Goal: Check status: Check status

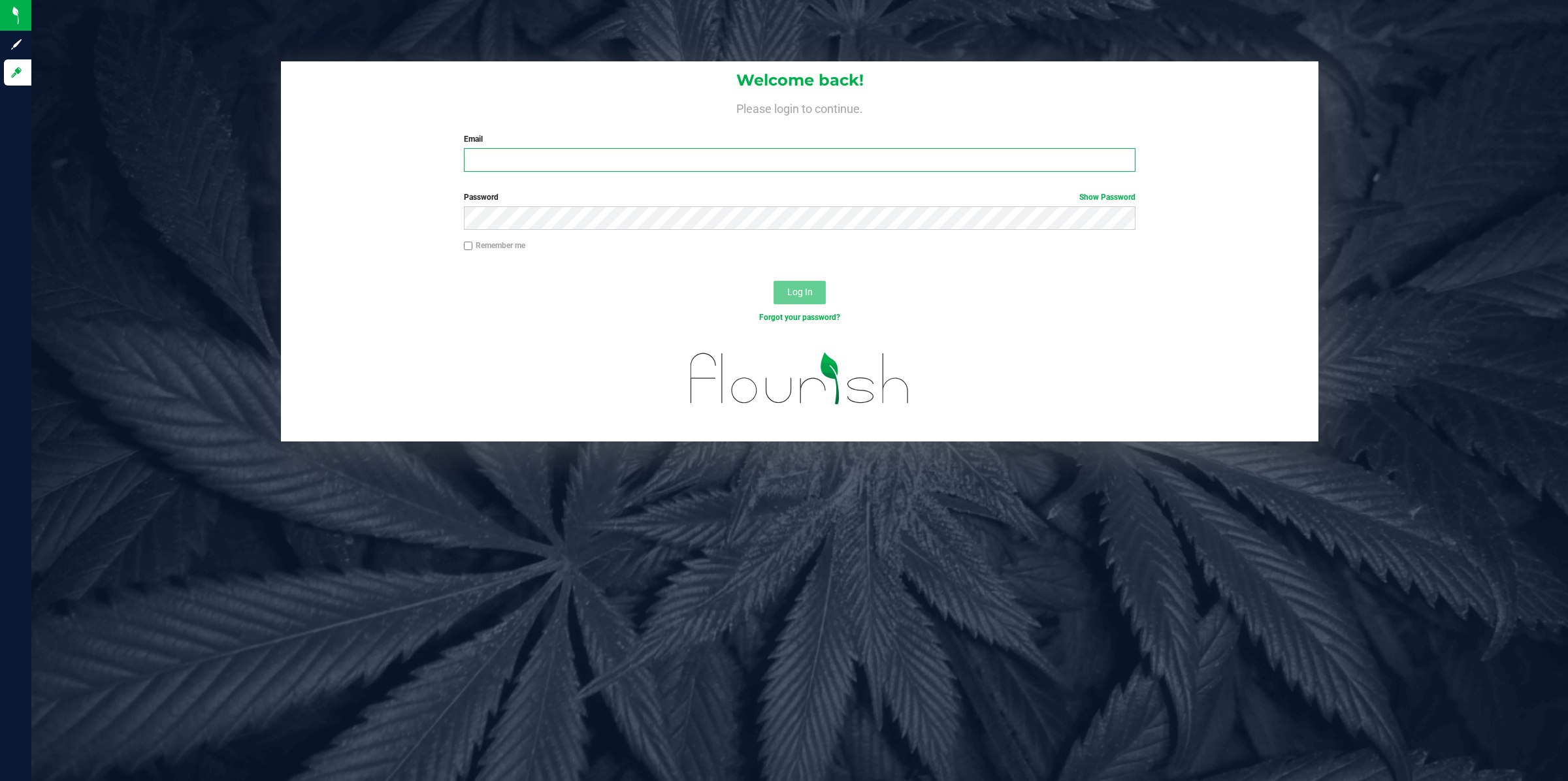
type input "accounting@conncm.com"
click at [782, 297] on button "Log In" at bounding box center [799, 292] width 52 height 24
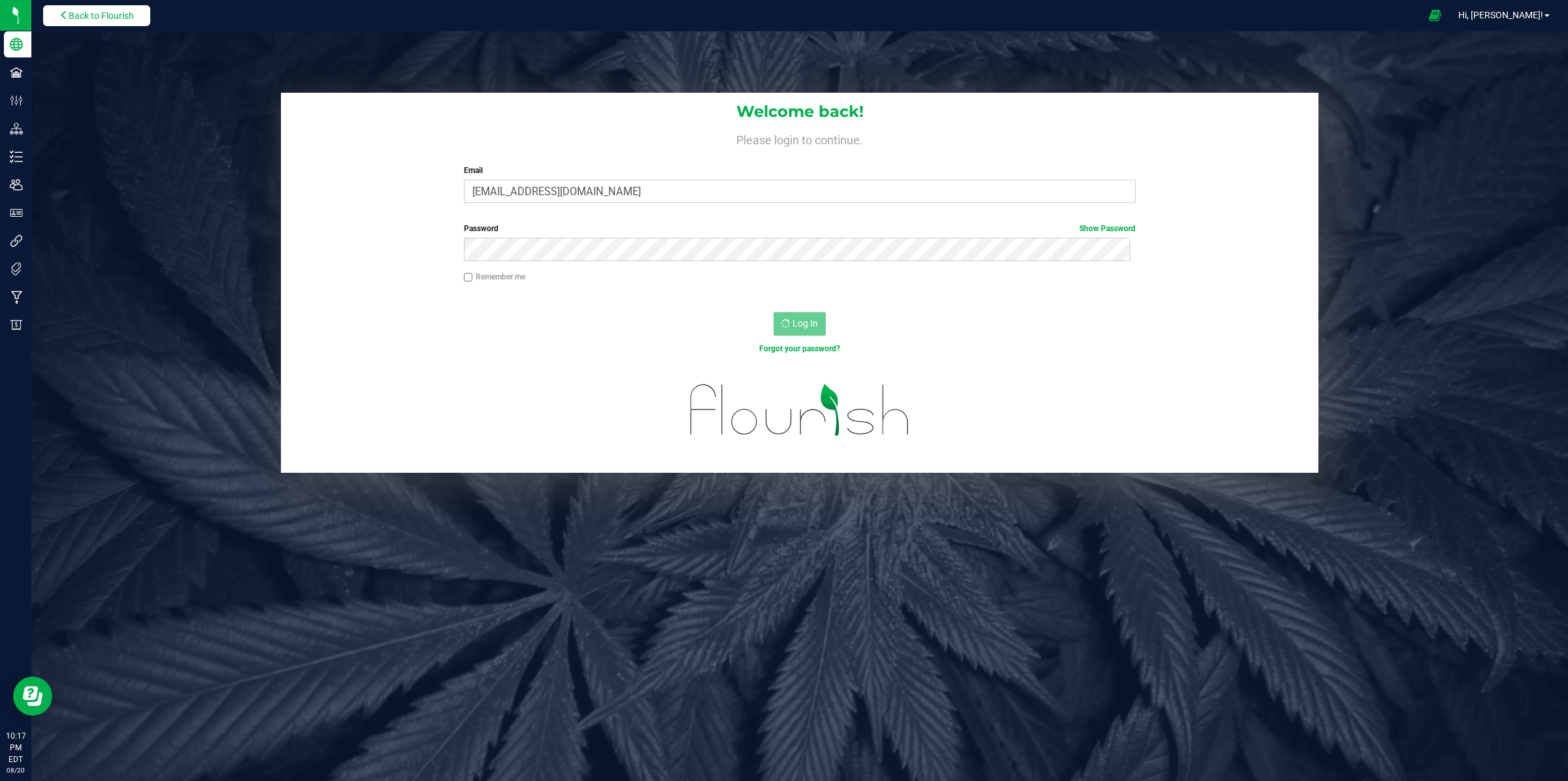
click at [80, 13] on span "Back to Flourish" at bounding box center [101, 15] width 66 height 10
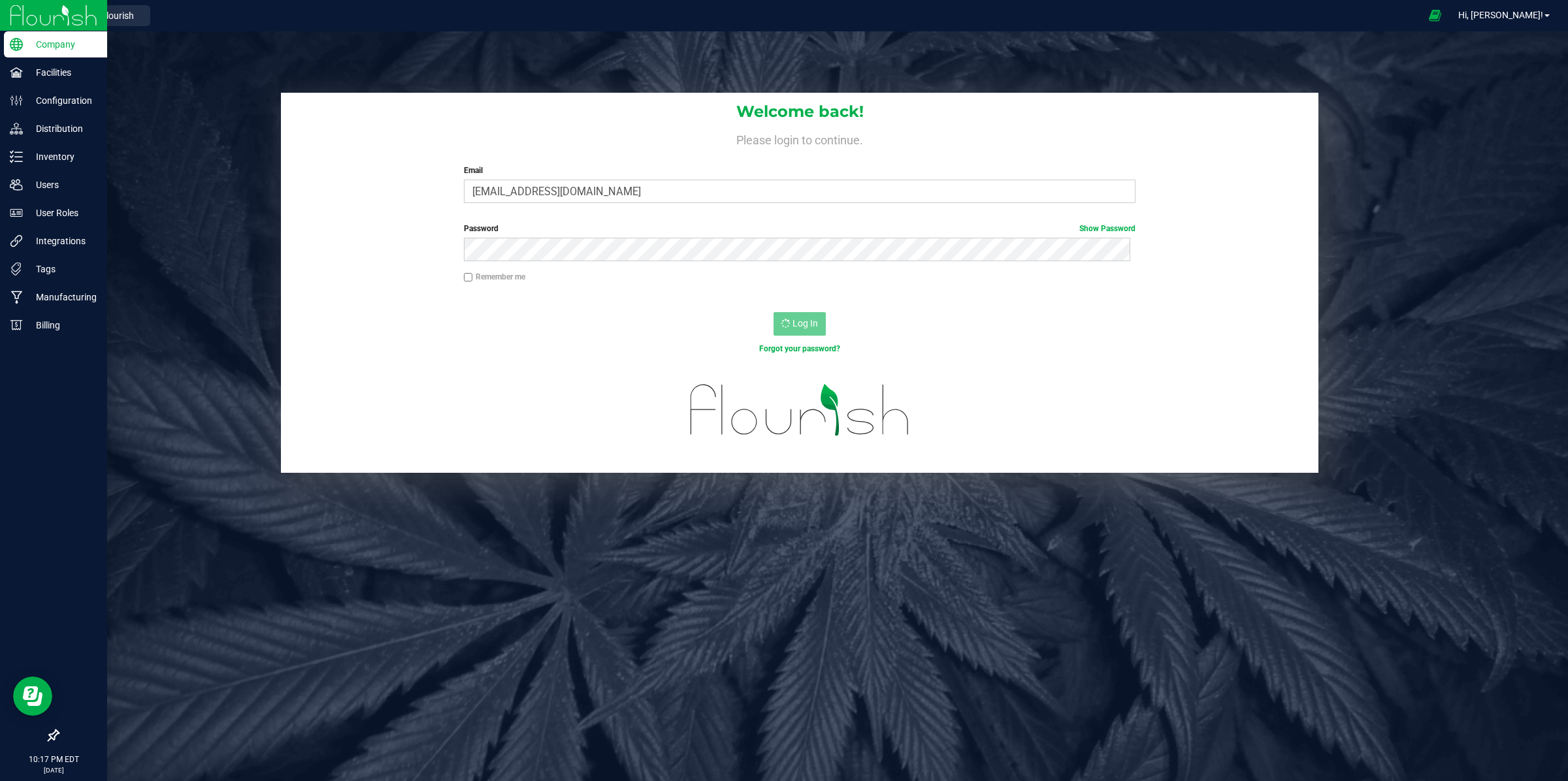
click at [24, 11] on img at bounding box center [53, 15] width 88 height 30
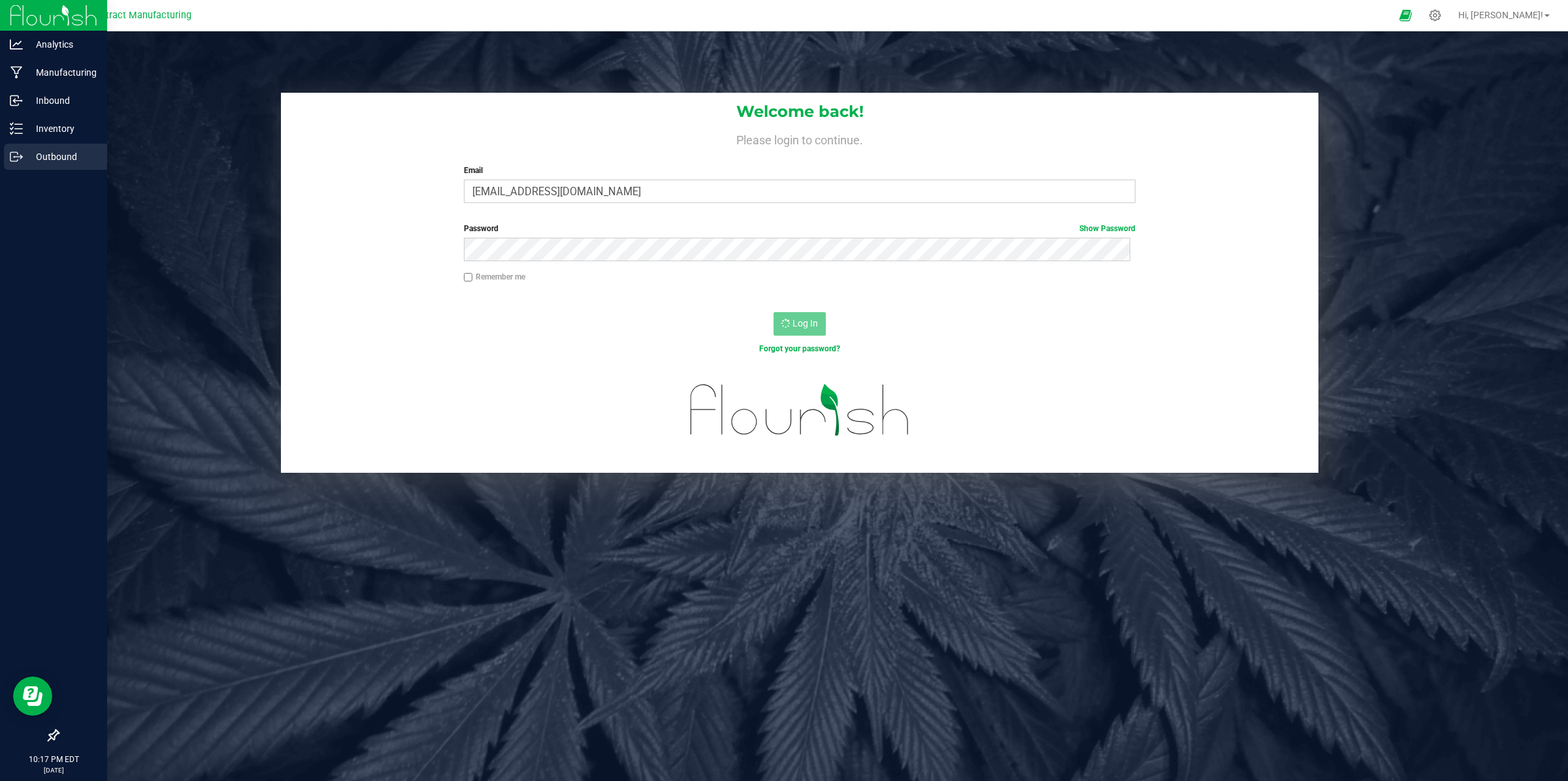
click at [55, 155] on p "Outbound" at bounding box center [62, 157] width 78 height 15
click at [14, 159] on icon at bounding box center [16, 157] width 13 height 13
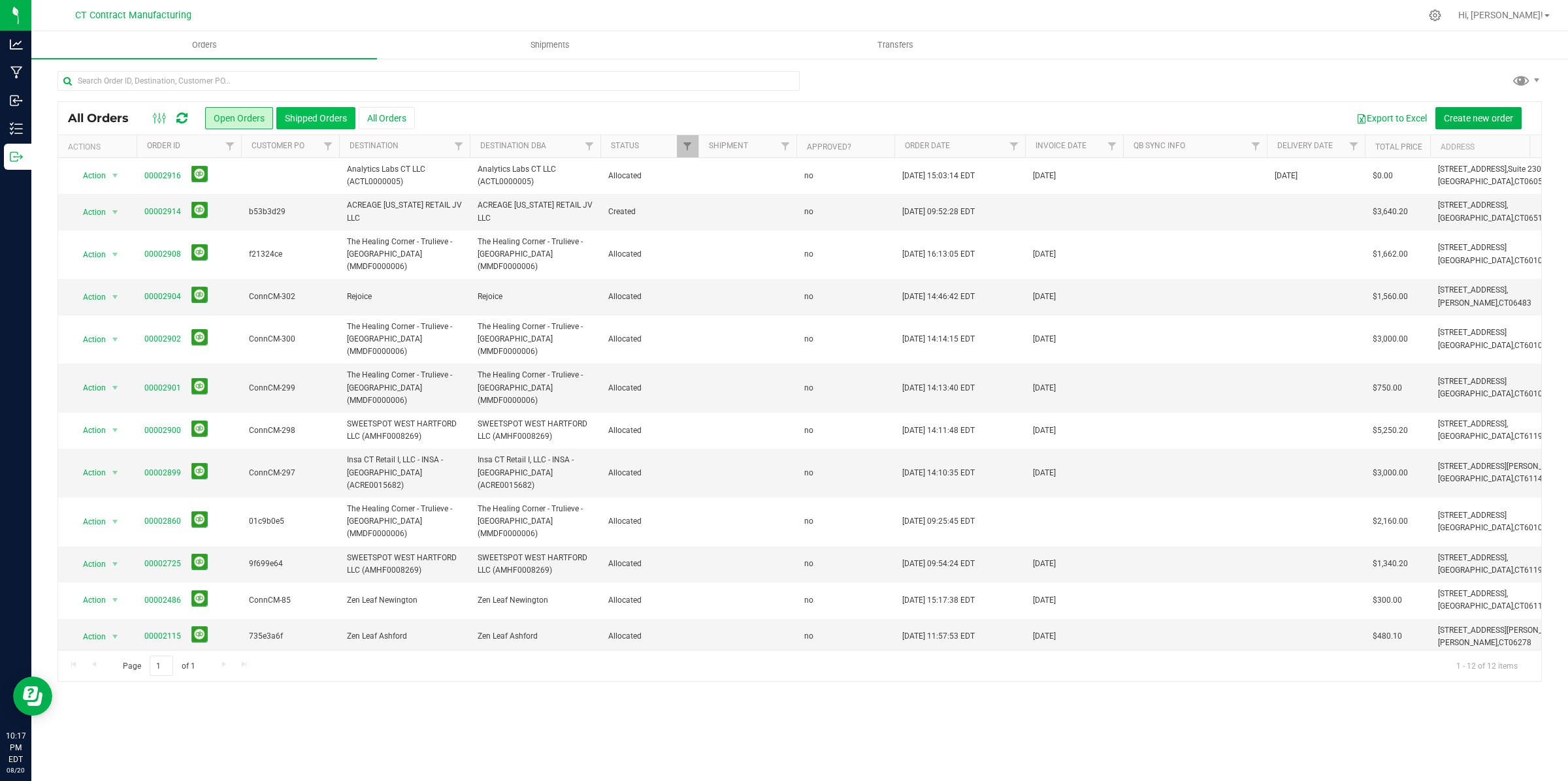
click at [304, 116] on button "Shipped Orders" at bounding box center [315, 118] width 79 height 22
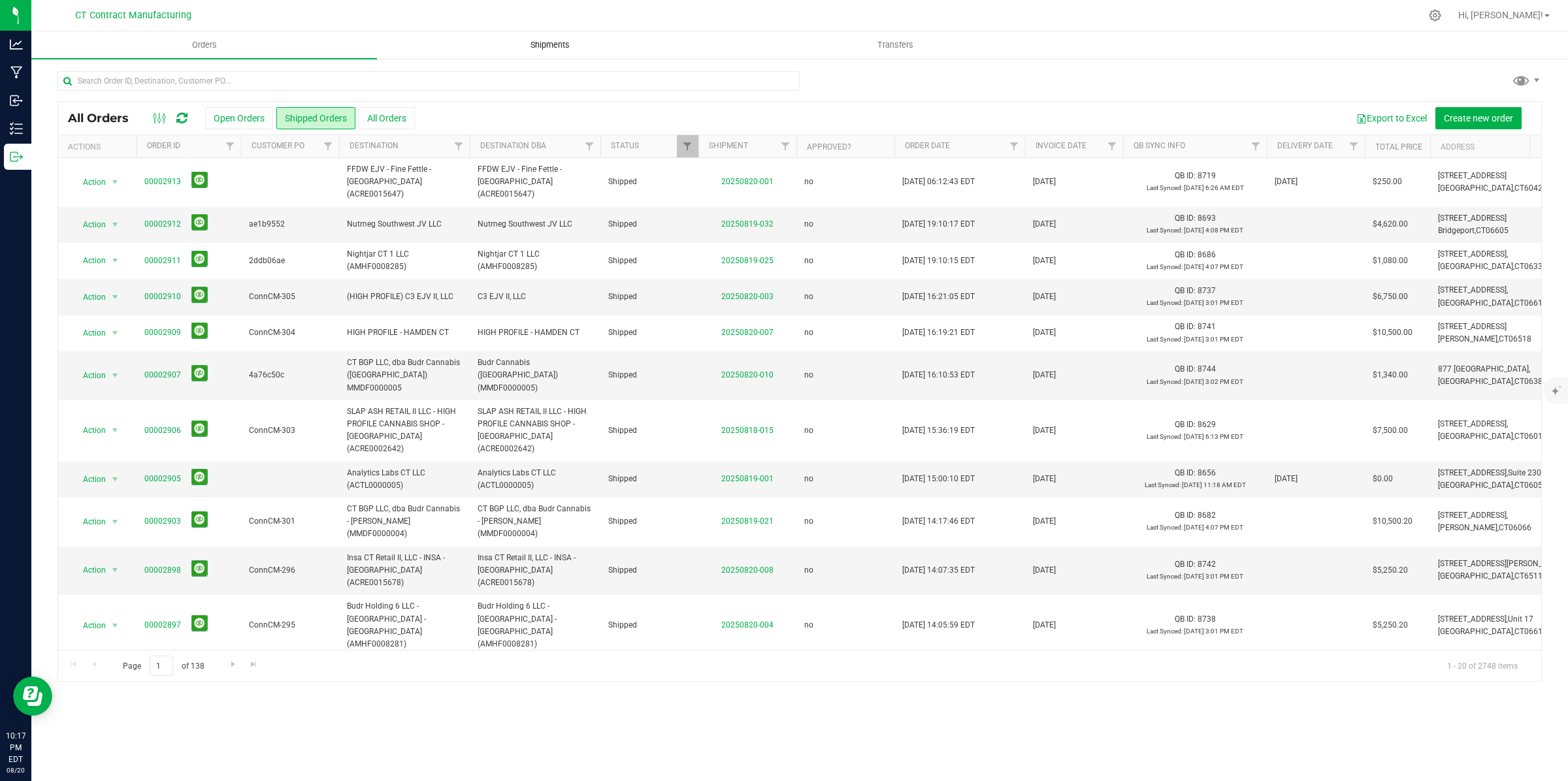
click at [541, 47] on span "Shipments" at bounding box center [550, 45] width 74 height 11
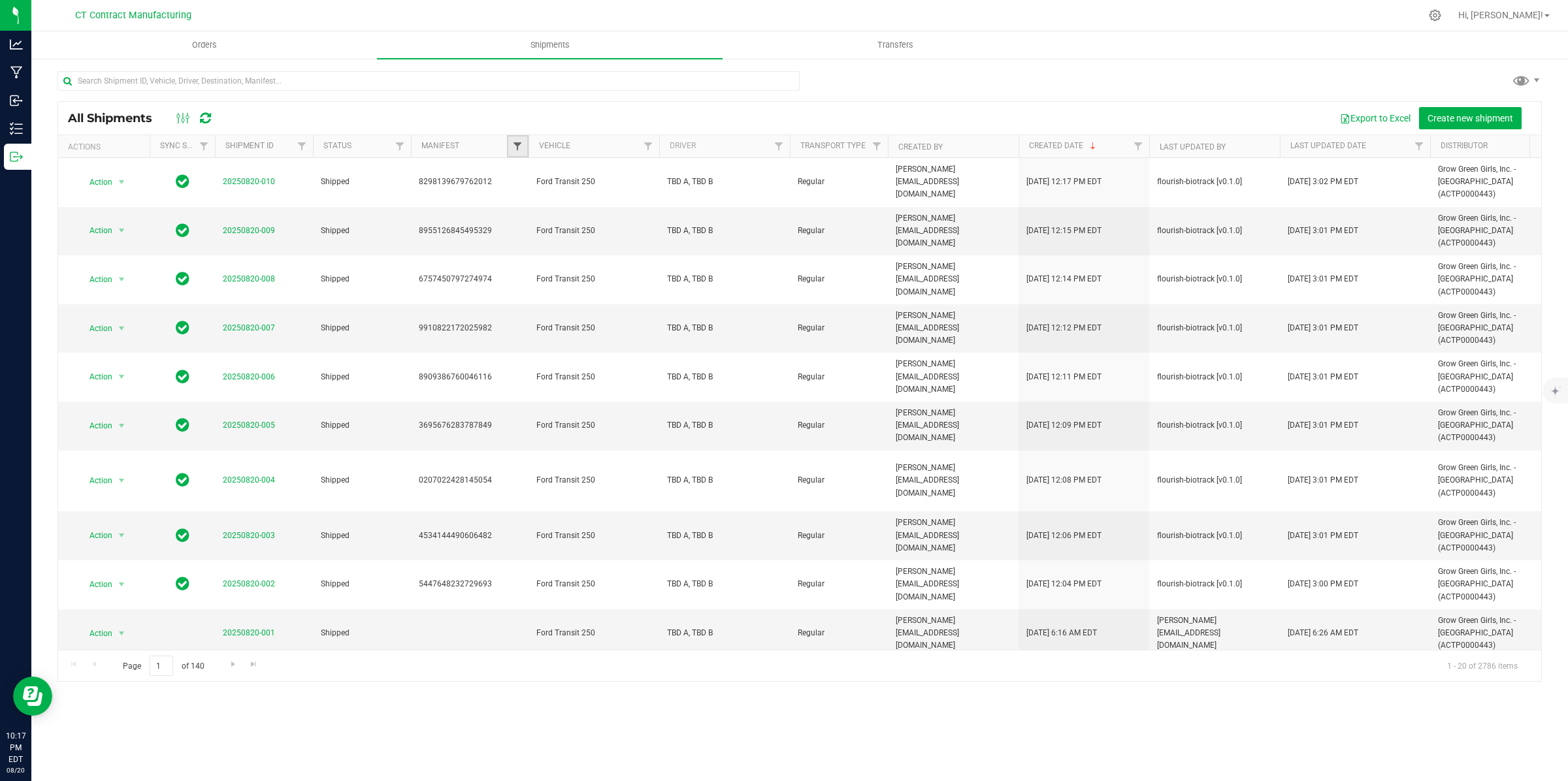
click at [518, 142] on span "Filter" at bounding box center [517, 146] width 10 height 10
type input "4025230"
click at [593, 207] on span "4025230336185957" at bounding box center [571, 206] width 73 height 8
click at [528, 207] on input "4025230336185957" at bounding box center [524, 205] width 9 height 9
checkbox input "true"
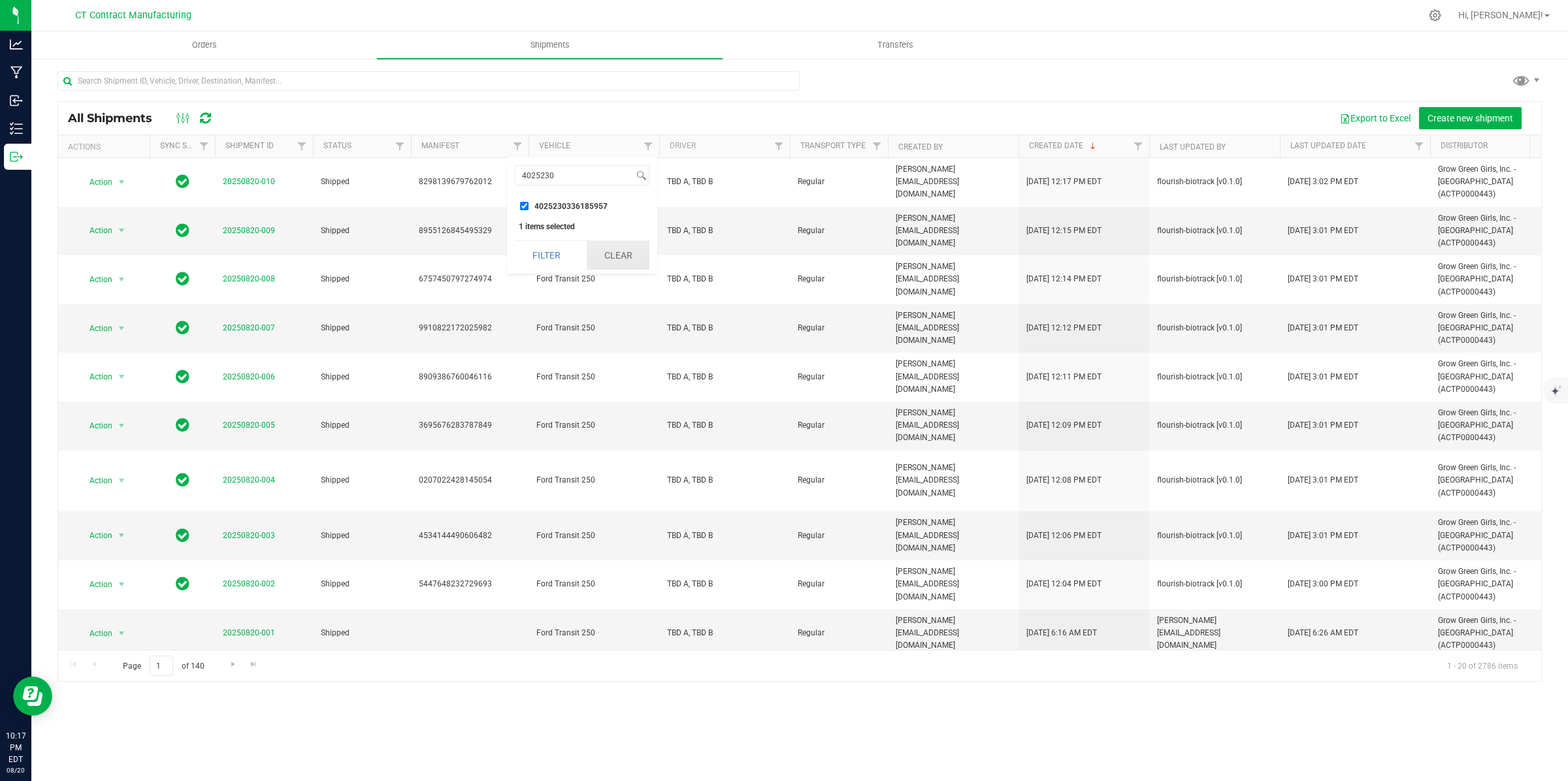
drag, startPoint x: 559, startPoint y: 255, endPoint x: 618, endPoint y: 245, distance: 59.8
click at [559, 255] on button "Filter" at bounding box center [546, 255] width 63 height 29
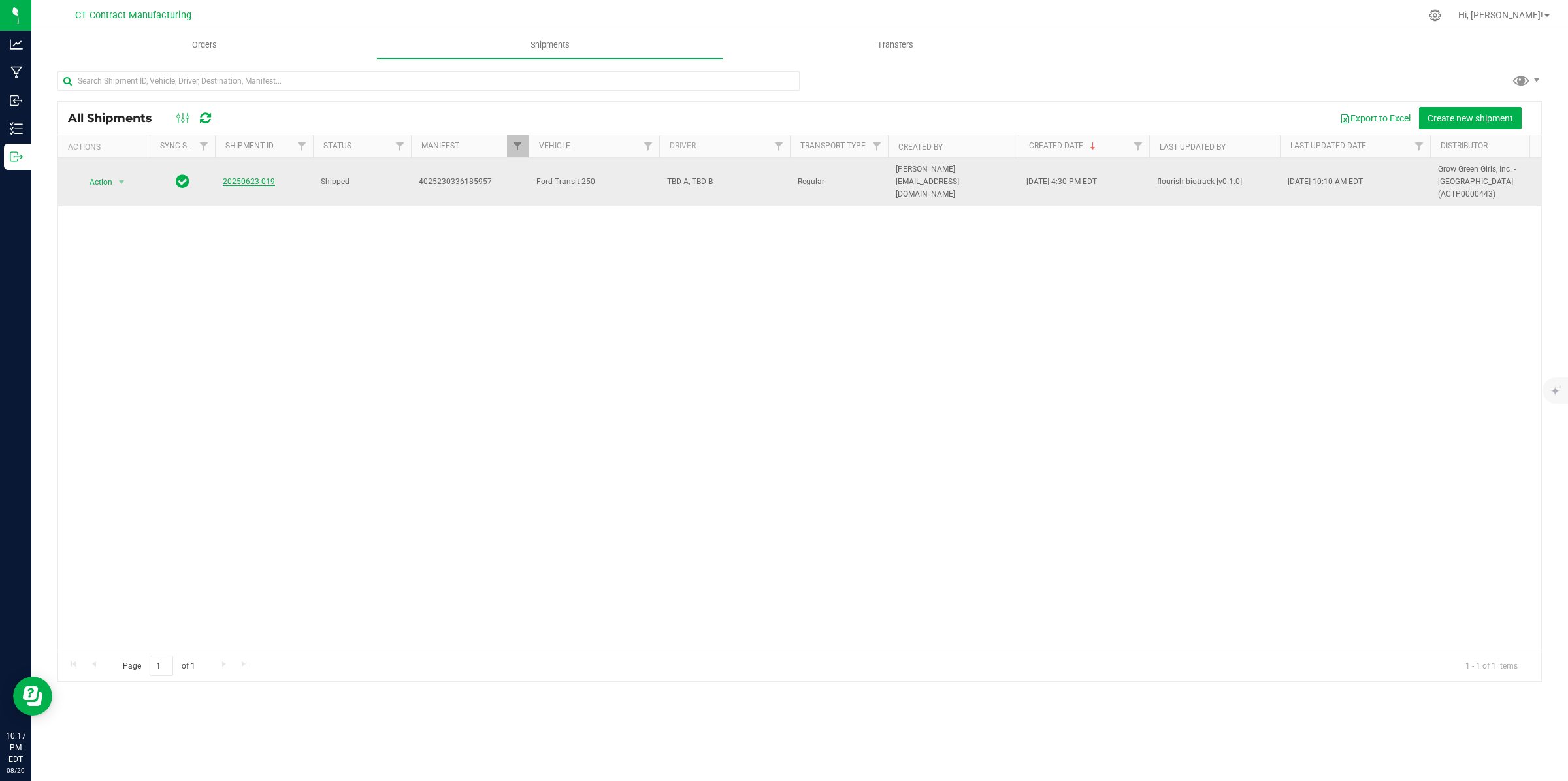
click at [241, 178] on link "20250623-019" at bounding box center [248, 182] width 52 height 10
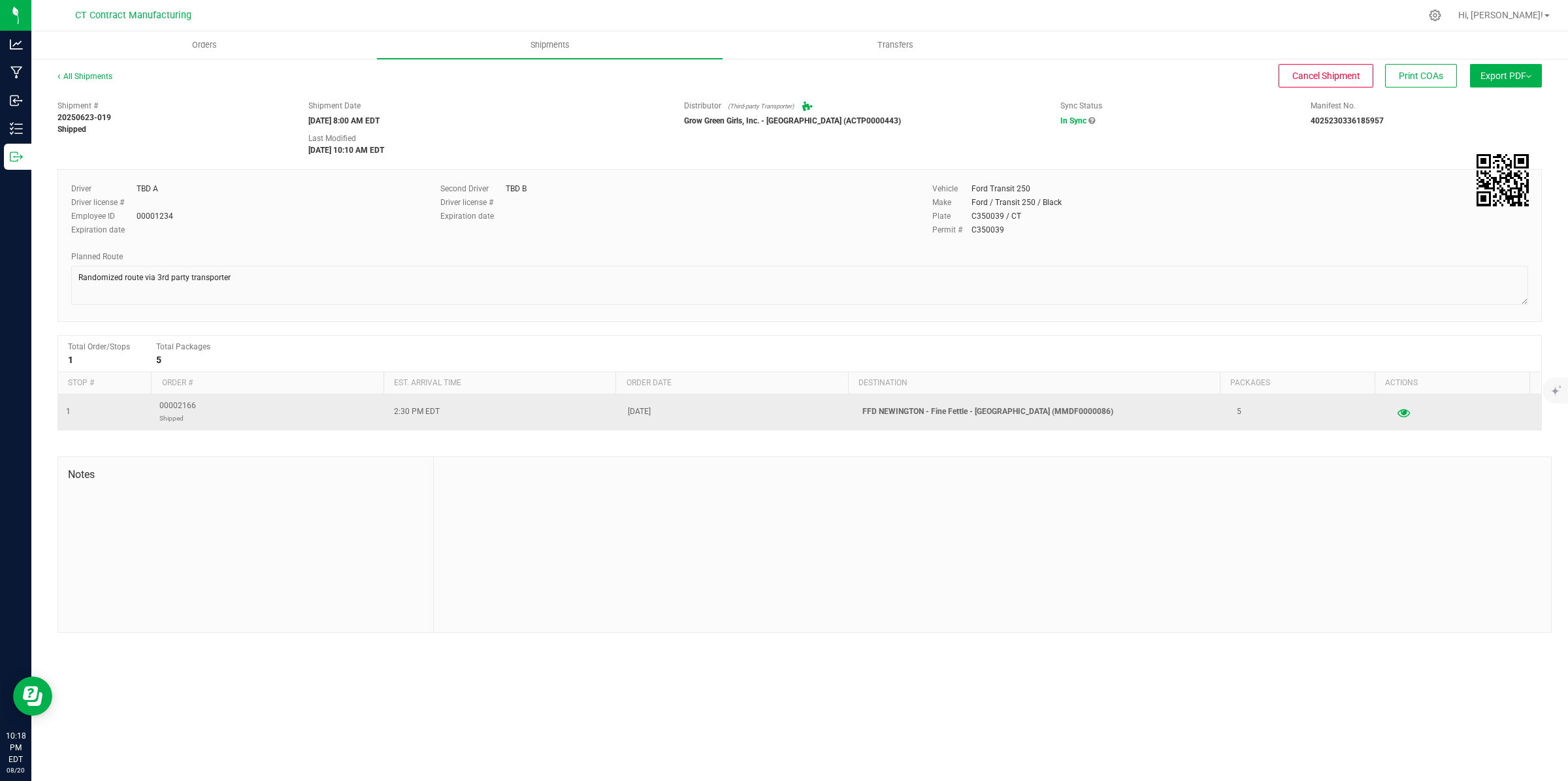
click at [1398, 412] on icon "button" at bounding box center [1403, 412] width 12 height 10
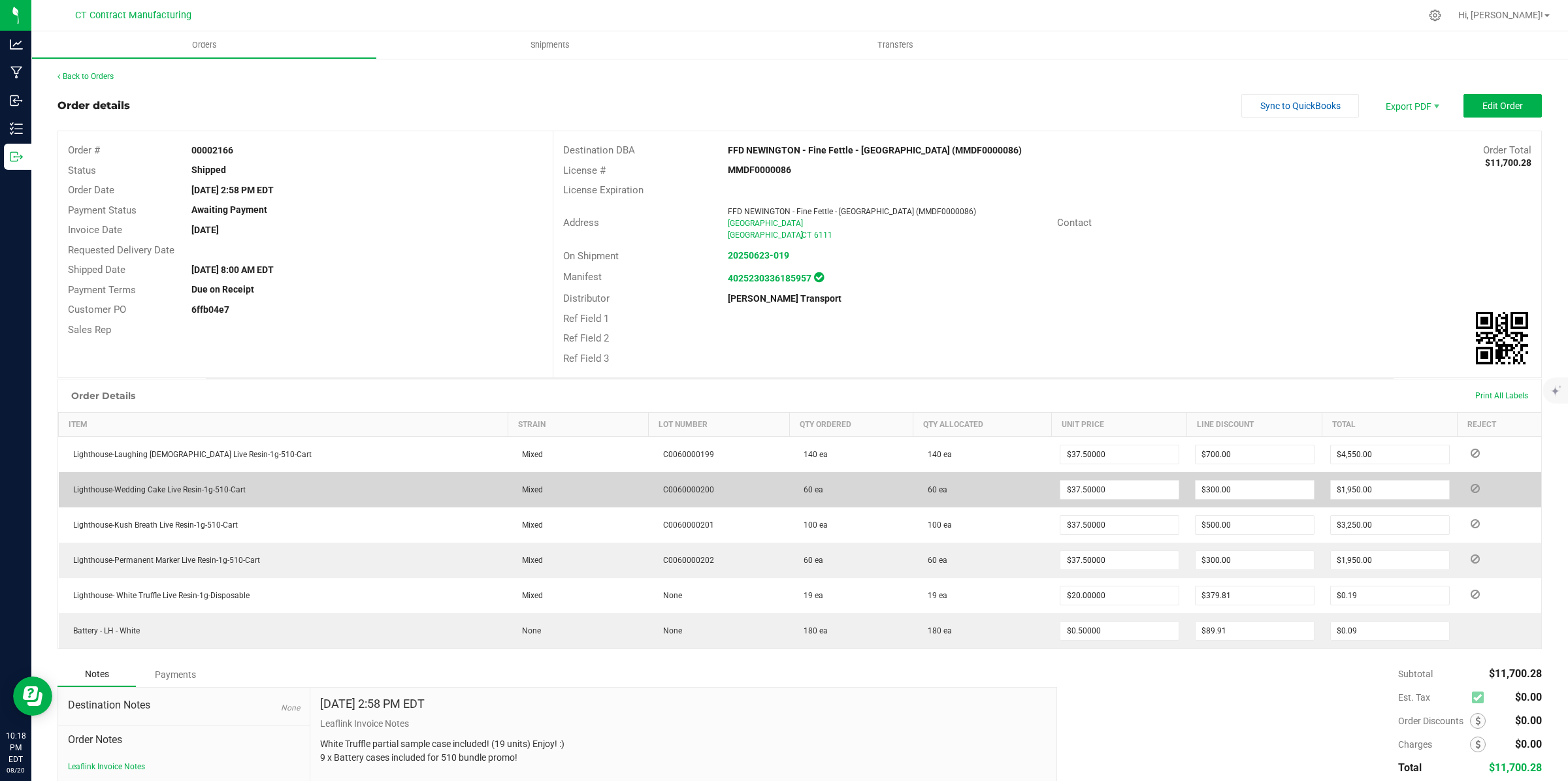
click at [273, 492] on td "Lighthouse-Wedding Cake Live Resin-1g-510-Cart" at bounding box center [284, 489] width 449 height 35
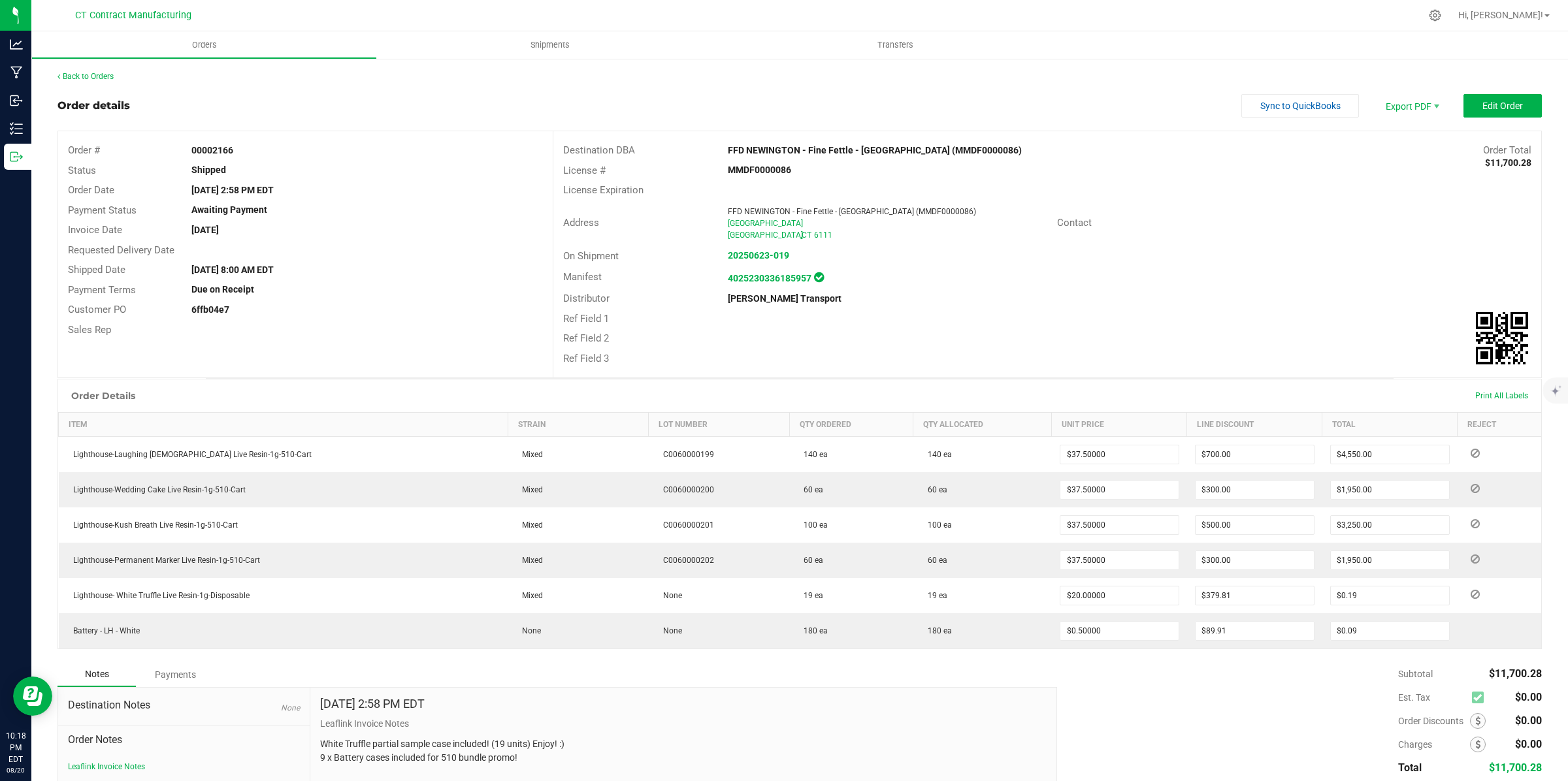
drag, startPoint x: 245, startPoint y: 487, endPoint x: 57, endPoint y: 488, distance: 188.0
click at [57, 488] on div "Order Details Print All Labels Item Strain Lot Number Qty Ordered Qty Allocated…" at bounding box center [799, 514] width 1484 height 270
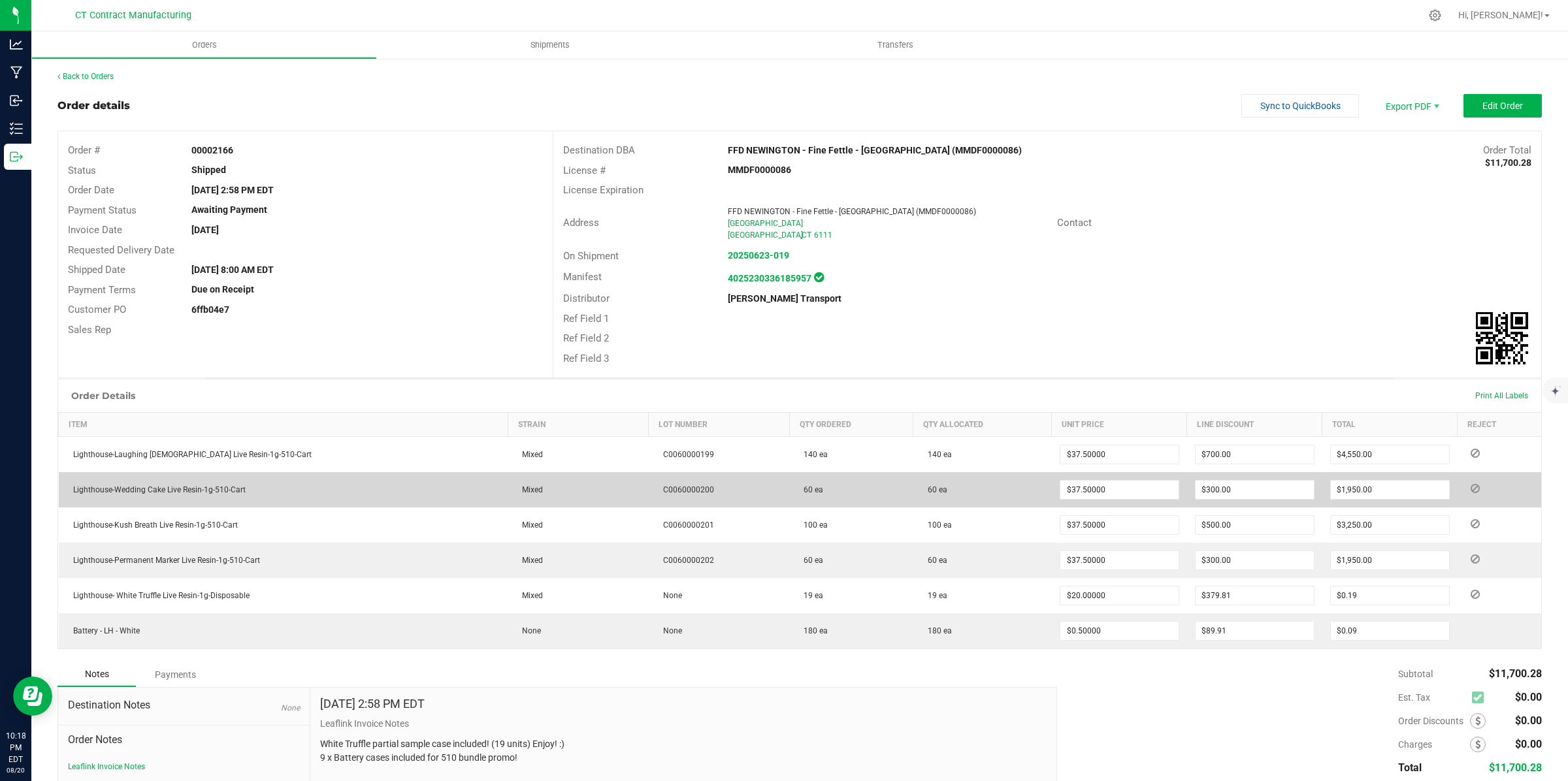
click at [285, 495] on td "Lighthouse-Wedding Cake Live Resin-1g-510-Cart" at bounding box center [284, 489] width 449 height 35
drag, startPoint x: 253, startPoint y: 488, endPoint x: 68, endPoint y: 492, distance: 185.0
click at [68, 492] on td "Lighthouse-Wedding Cake Live Resin-1g-510-Cart" at bounding box center [284, 489] width 449 height 35
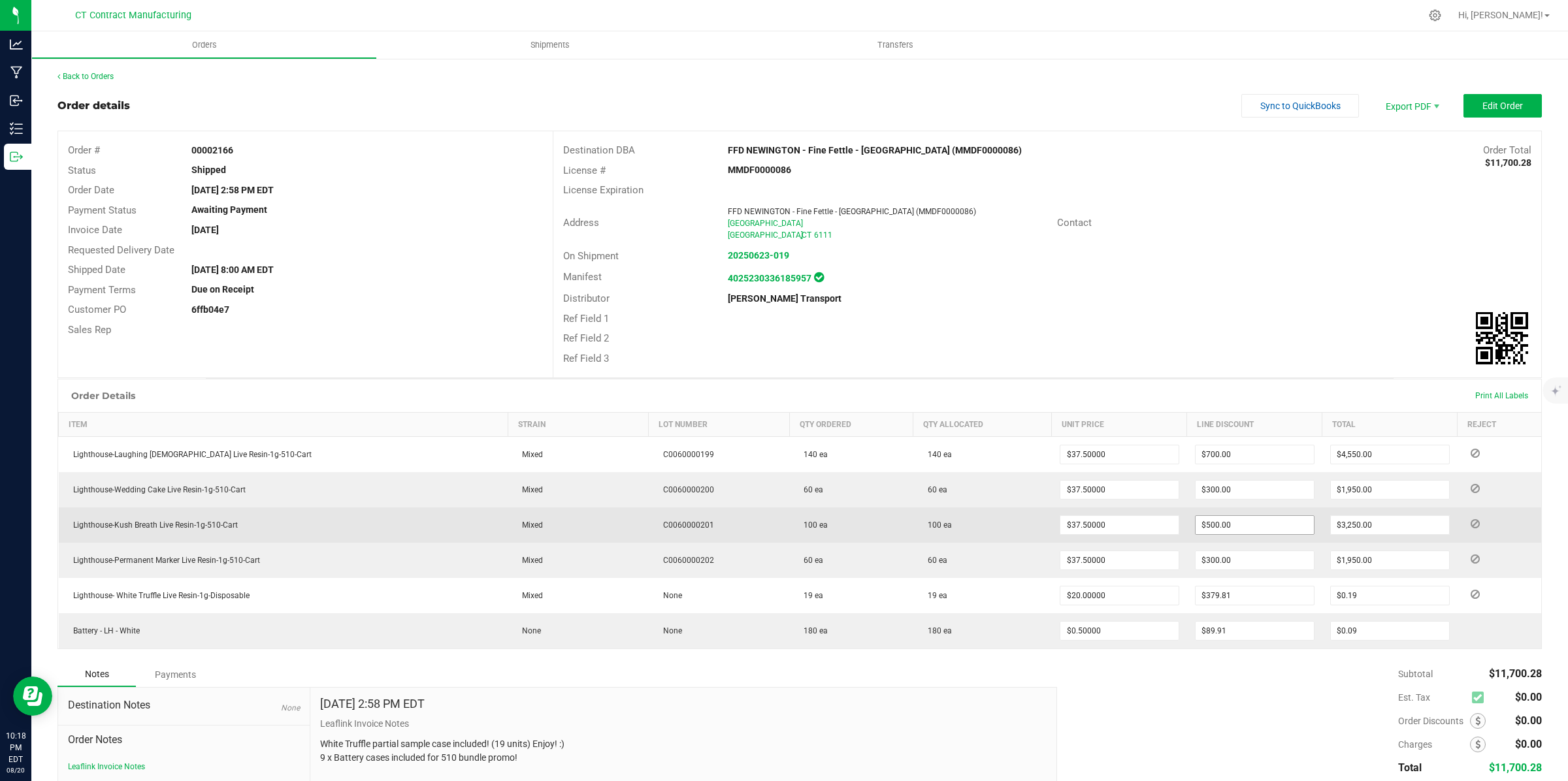
copy span "Lighthouse-Wedding Cake Live Resin-1g-510-Cart"
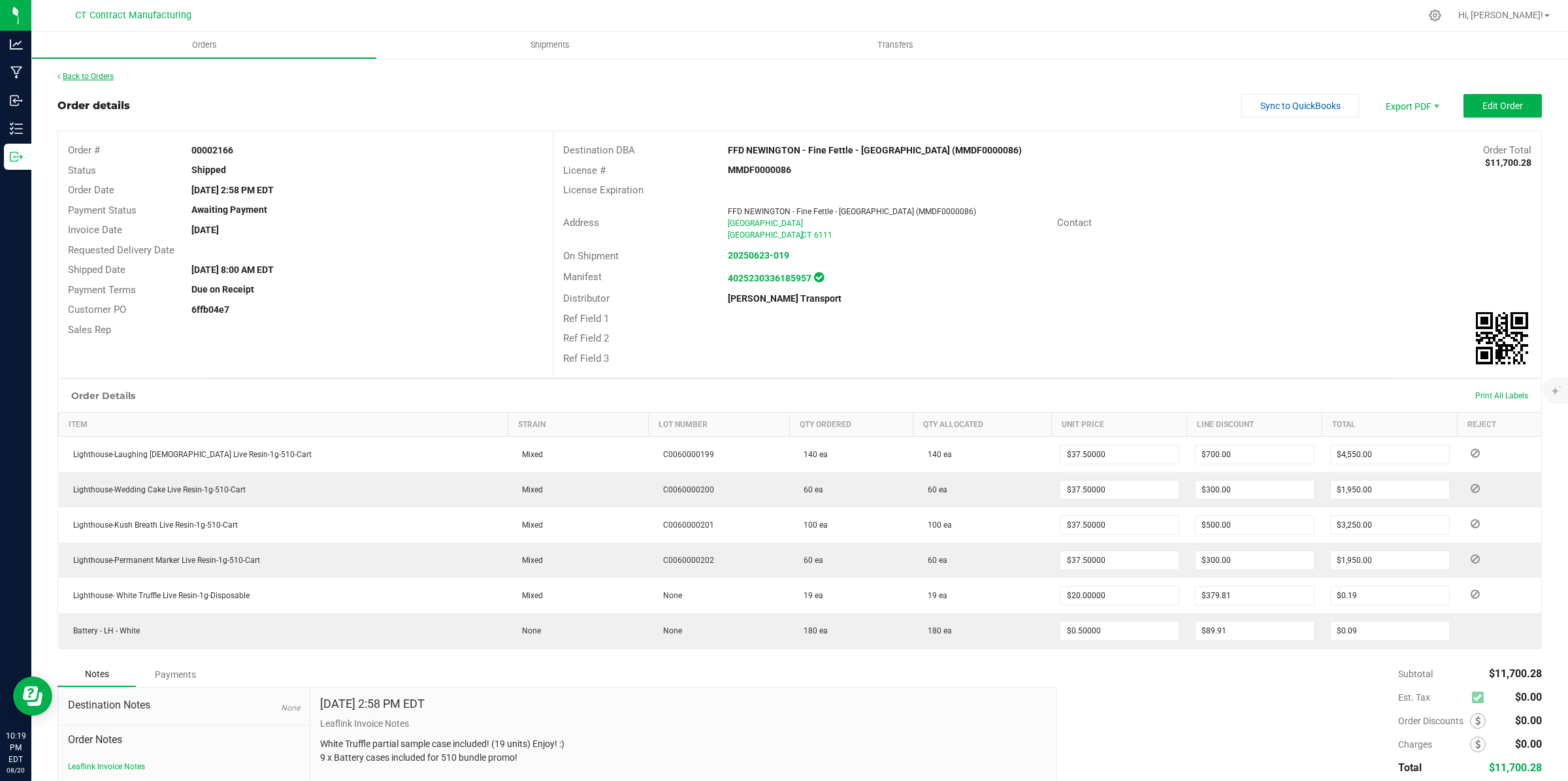
click at [107, 74] on link "Back to Orders" at bounding box center [85, 77] width 56 height 10
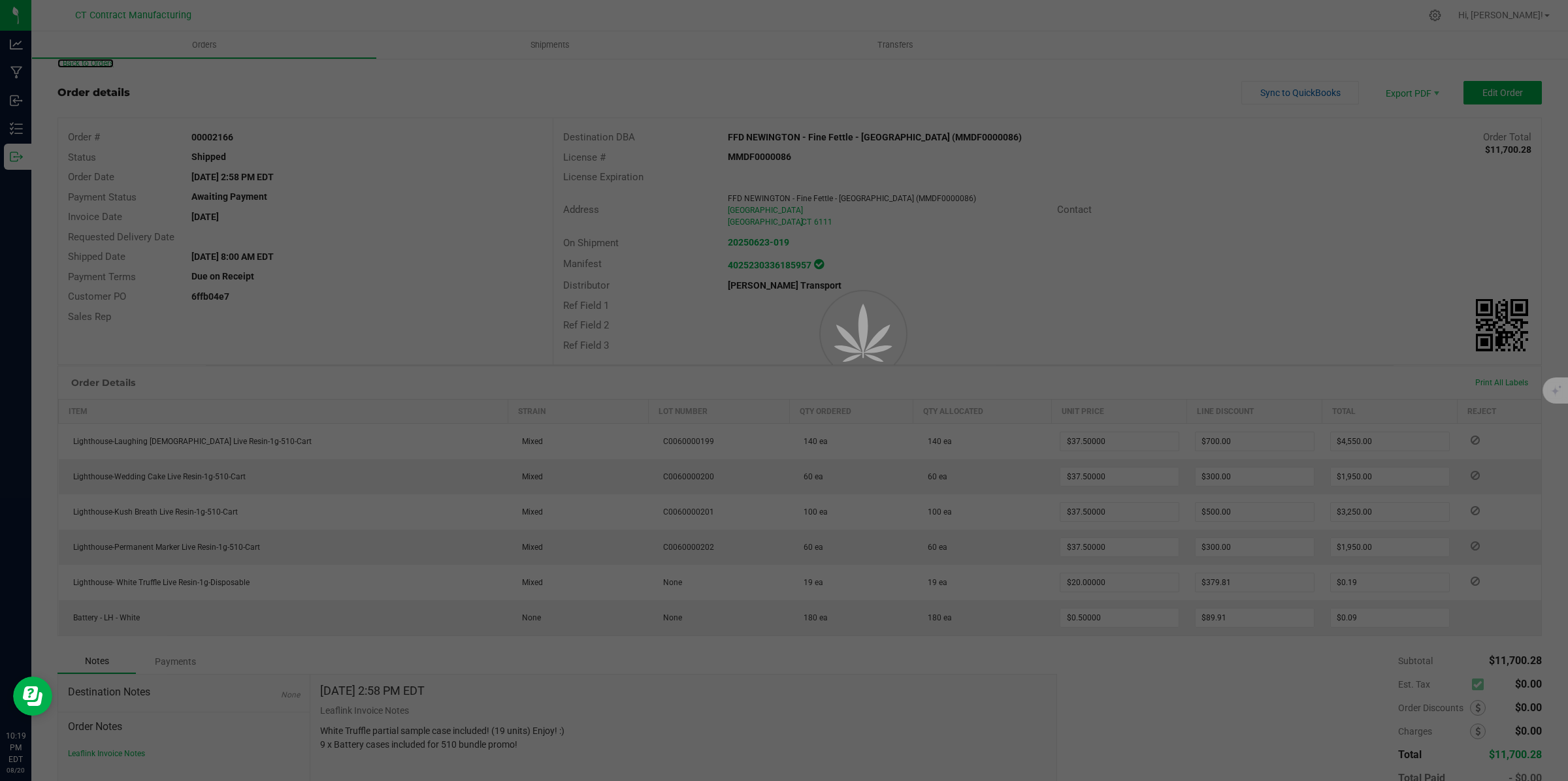
scroll to position [20, 0]
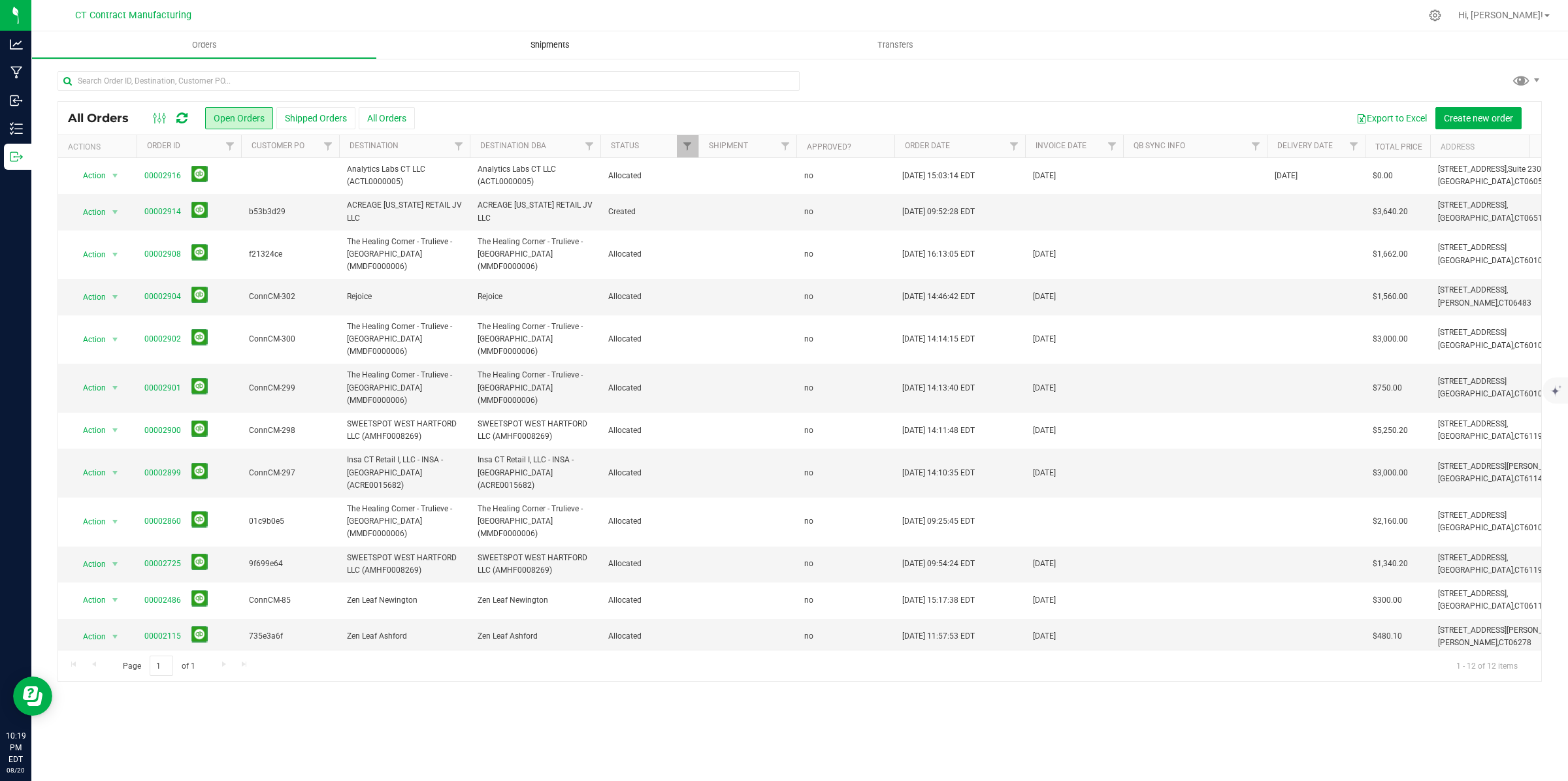
click at [557, 49] on span "Shipments" at bounding box center [550, 45] width 74 height 11
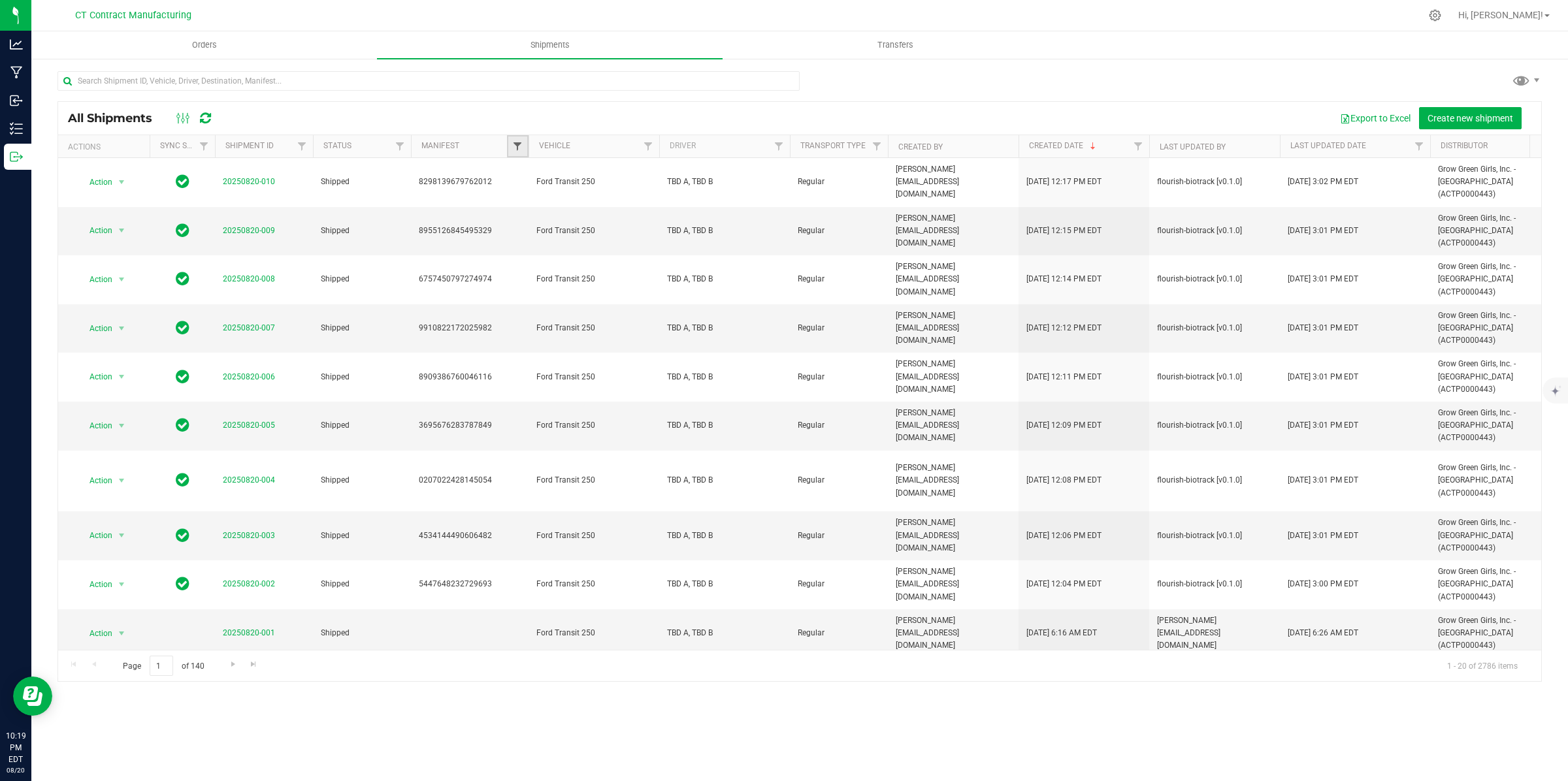
click at [518, 146] on span "Filter" at bounding box center [517, 146] width 10 height 10
type input "23064666"
click at [523, 205] on input "2306466669889201" at bounding box center [524, 205] width 9 height 9
checkbox input "true"
click at [543, 250] on button "Filter" at bounding box center [546, 255] width 63 height 29
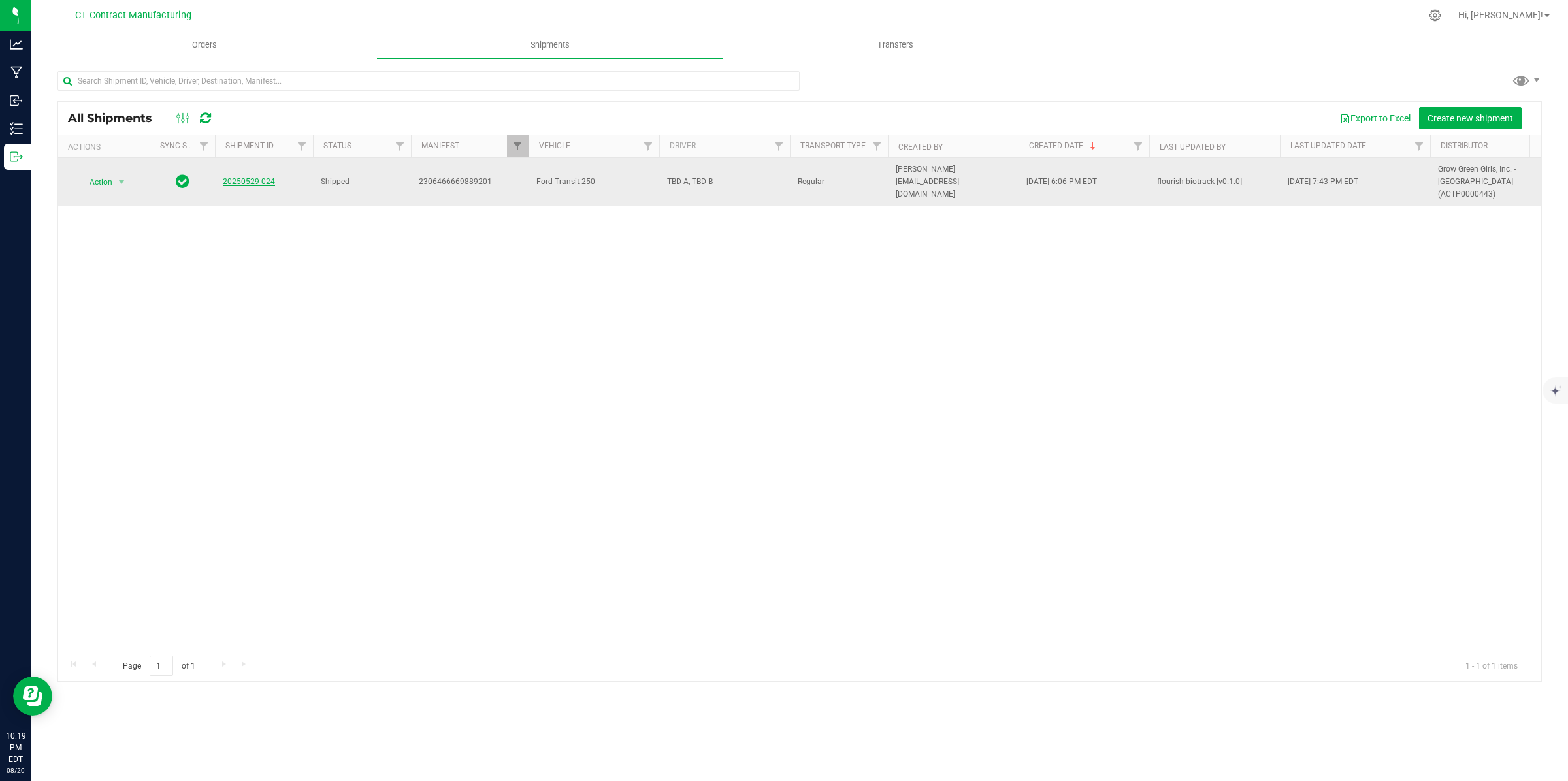
click at [244, 177] on link "20250529-024" at bounding box center [248, 182] width 52 height 10
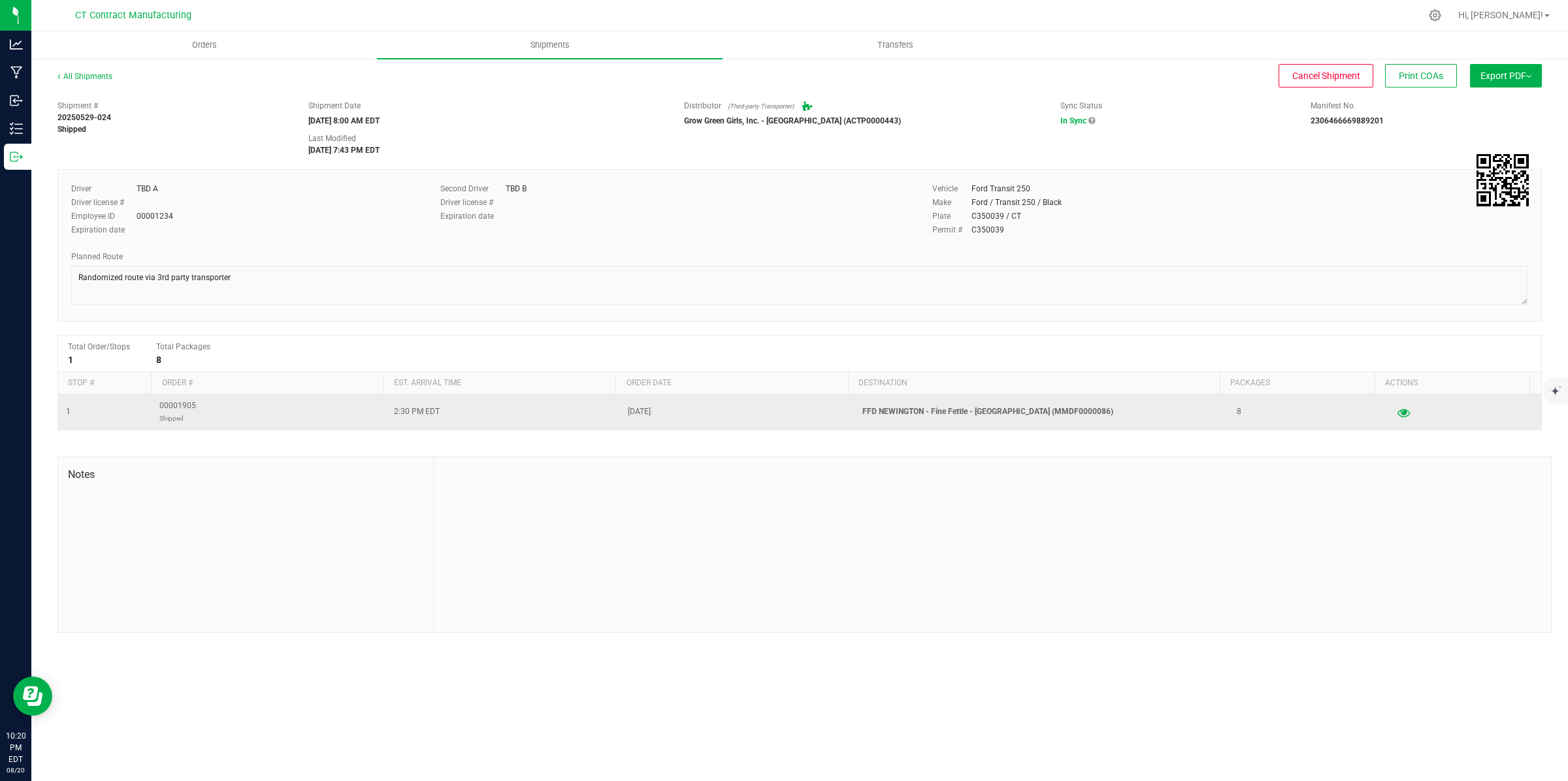
click at [1398, 416] on icon "button" at bounding box center [1403, 412] width 12 height 10
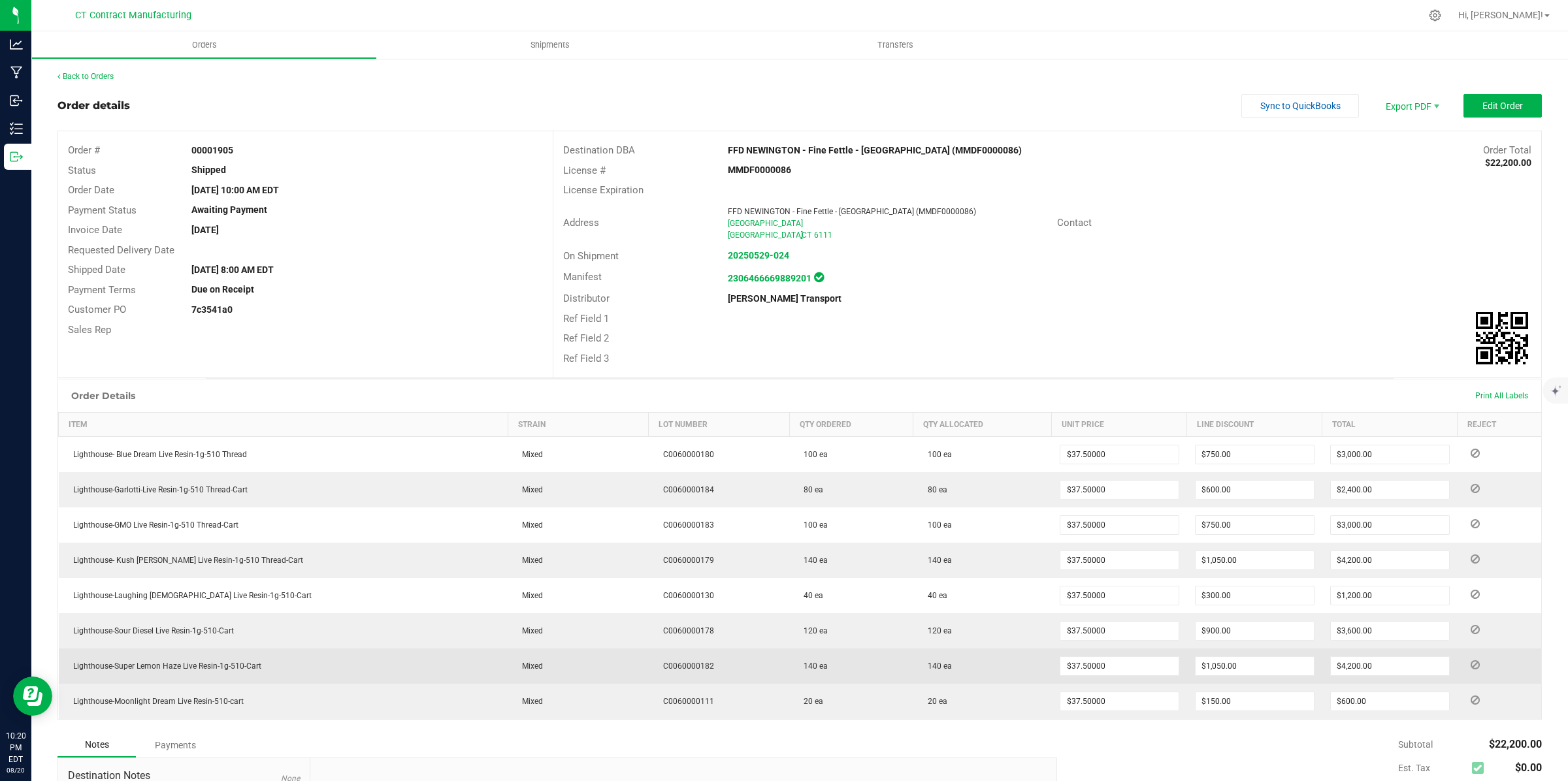
drag, startPoint x: 70, startPoint y: 666, endPoint x: 275, endPoint y: 674, distance: 205.2
click at [275, 674] on td "Lighthouse-Super Lemon Haze Live Resin-1g-510-Cart" at bounding box center [284, 666] width 449 height 35
copy span "Lighthouse-Super Lemon Haze Live Resin-1g-510-Cart"
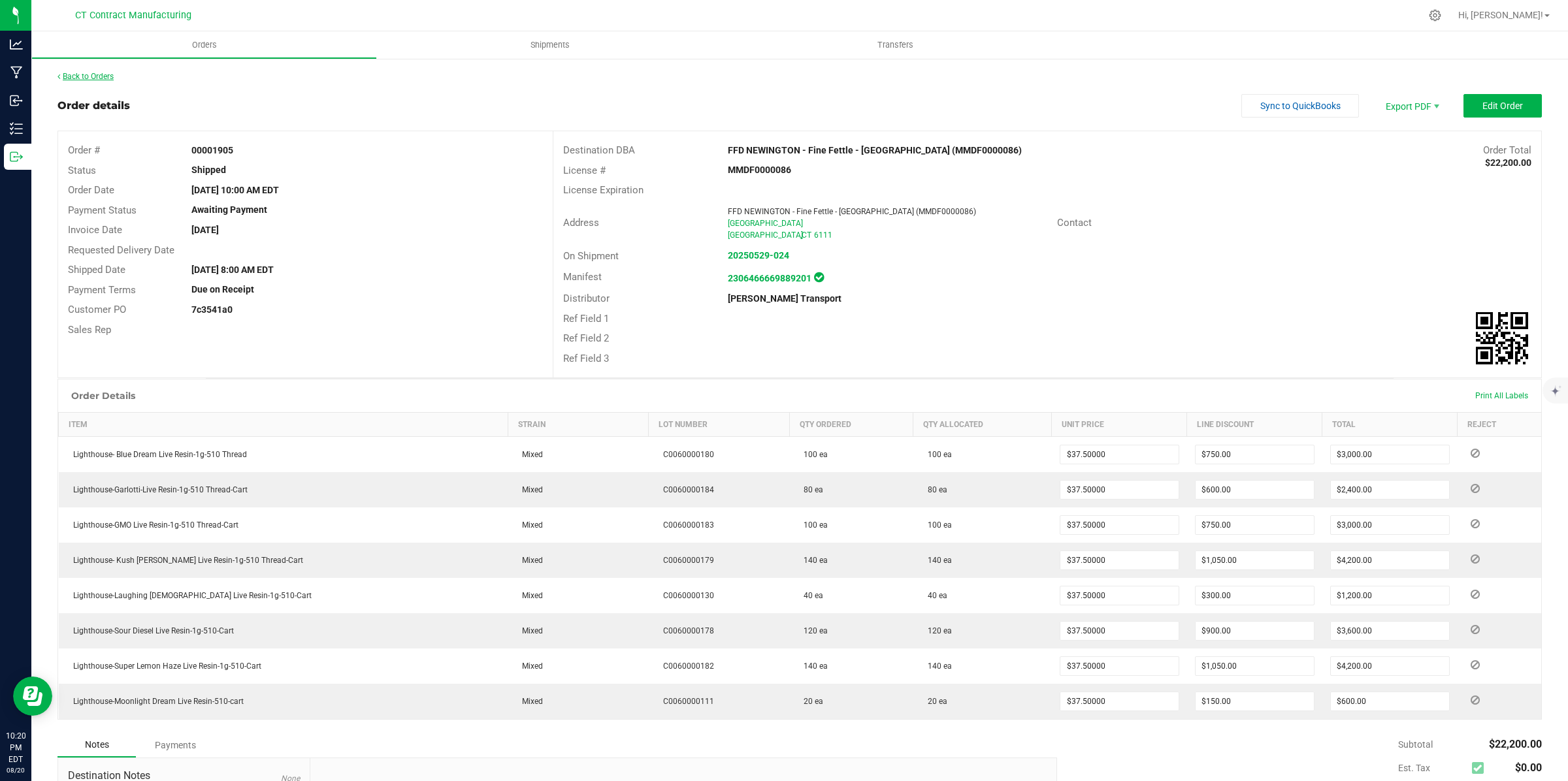
click at [78, 72] on link "Back to Orders" at bounding box center [85, 77] width 56 height 10
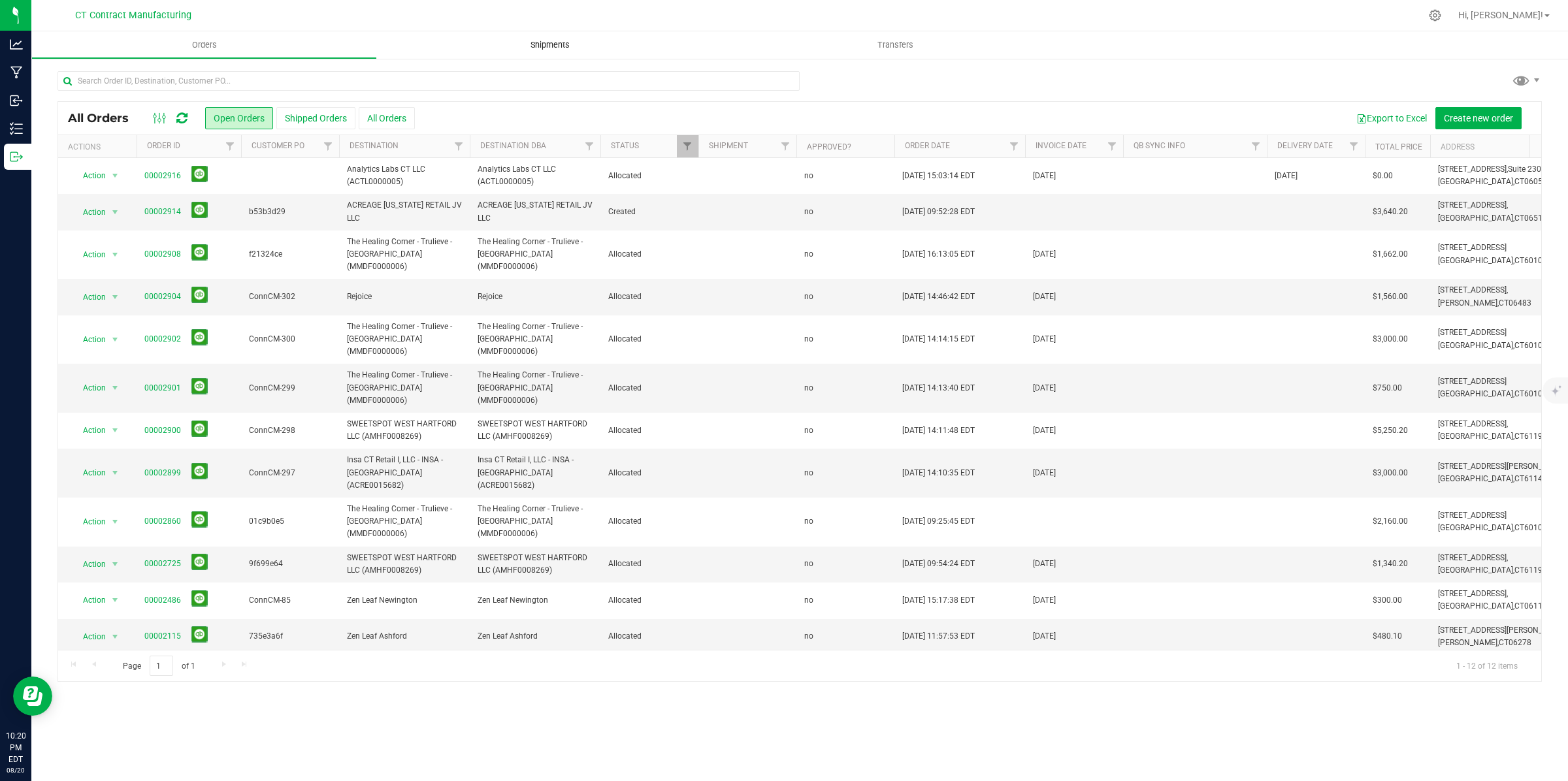
click at [565, 47] on span "Shipments" at bounding box center [550, 45] width 74 height 11
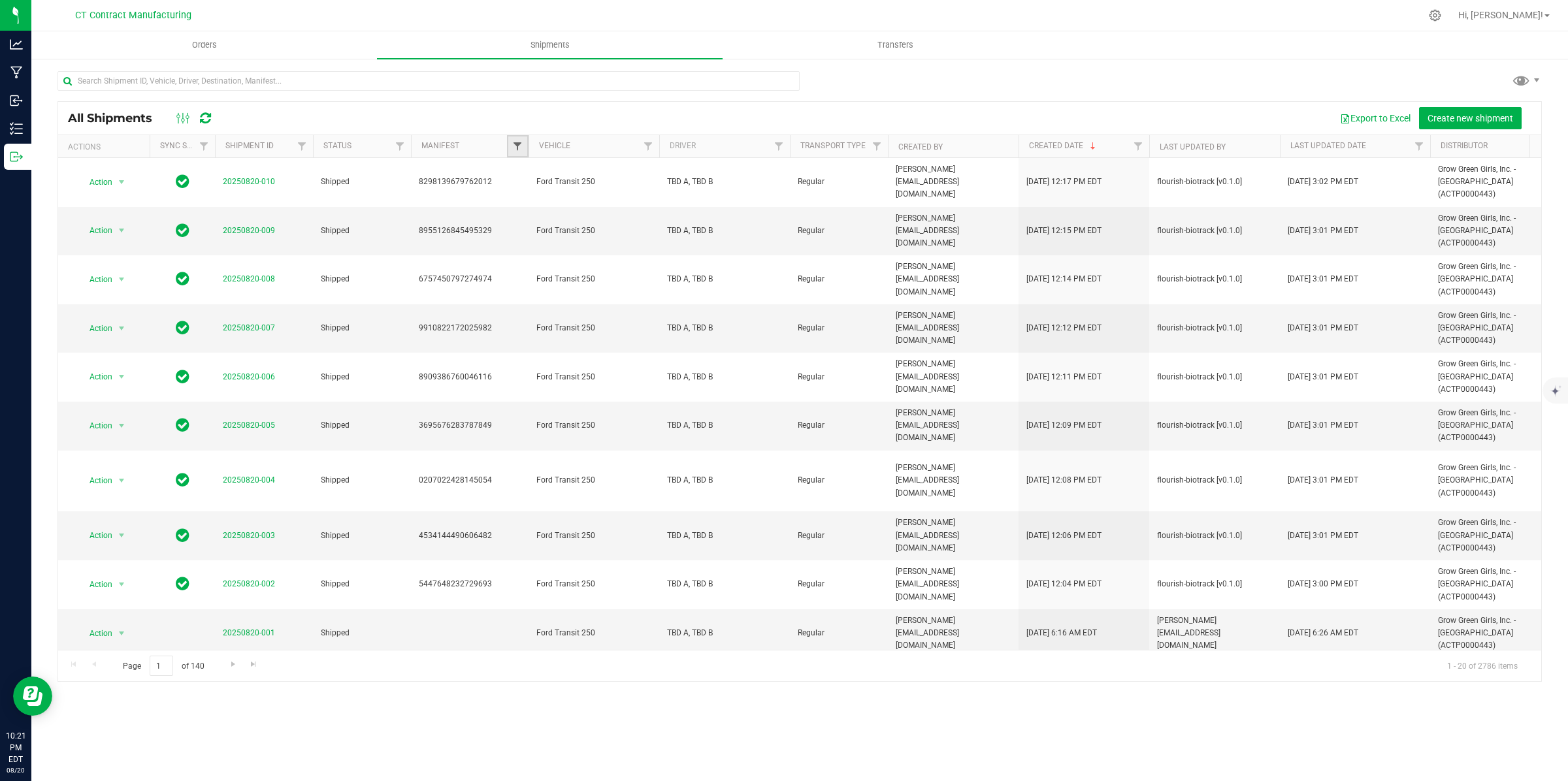
click at [518, 145] on span "Filter" at bounding box center [517, 146] width 10 height 10
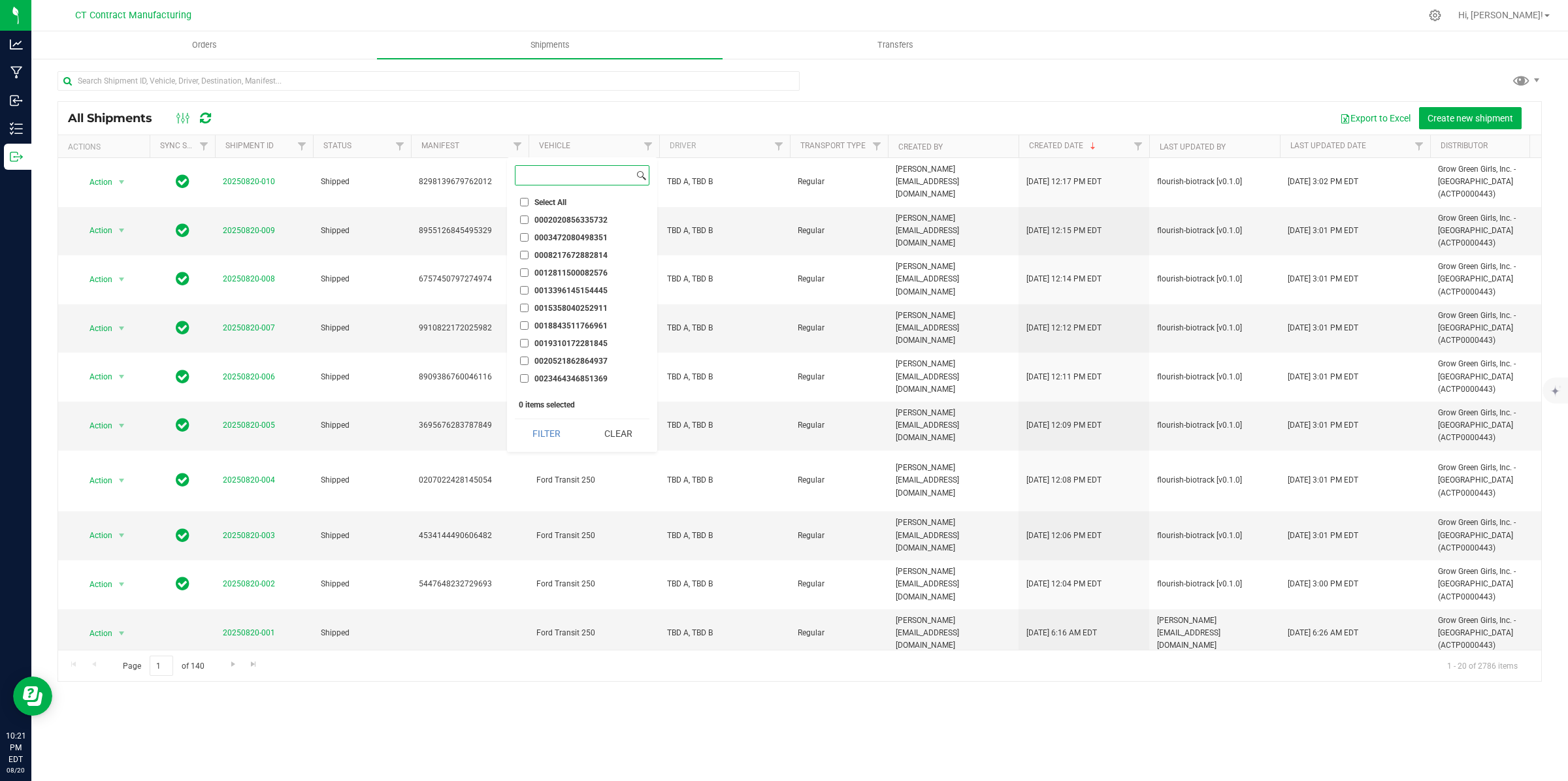
click at [554, 174] on input at bounding box center [575, 175] width 118 height 19
type input "230646666"
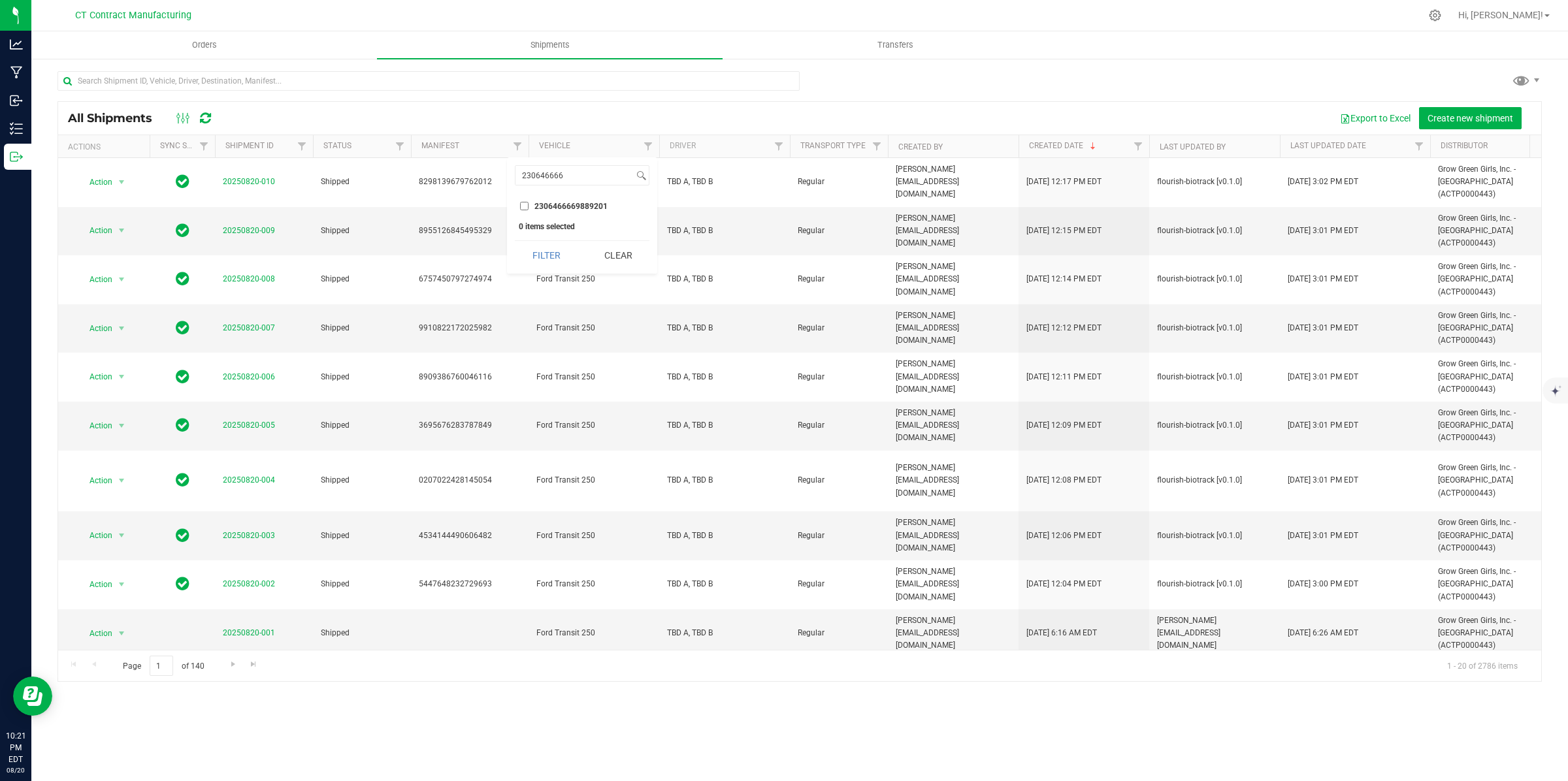
click at [524, 205] on input "2306466669889201" at bounding box center [524, 205] width 9 height 9
checkbox input "true"
click at [557, 255] on button "Filter" at bounding box center [546, 255] width 63 height 29
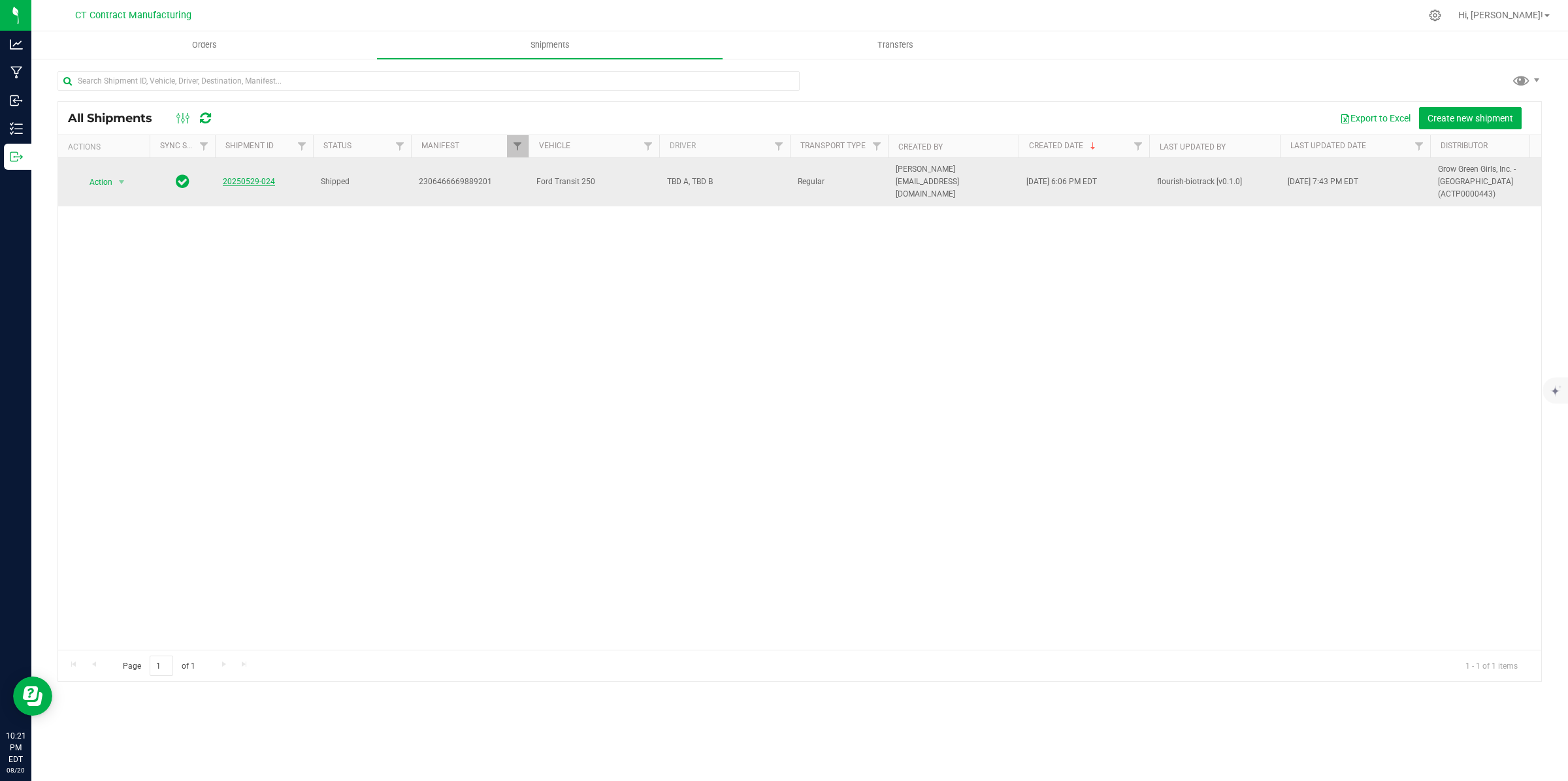
click at [262, 177] on link "20250529-024" at bounding box center [248, 182] width 52 height 10
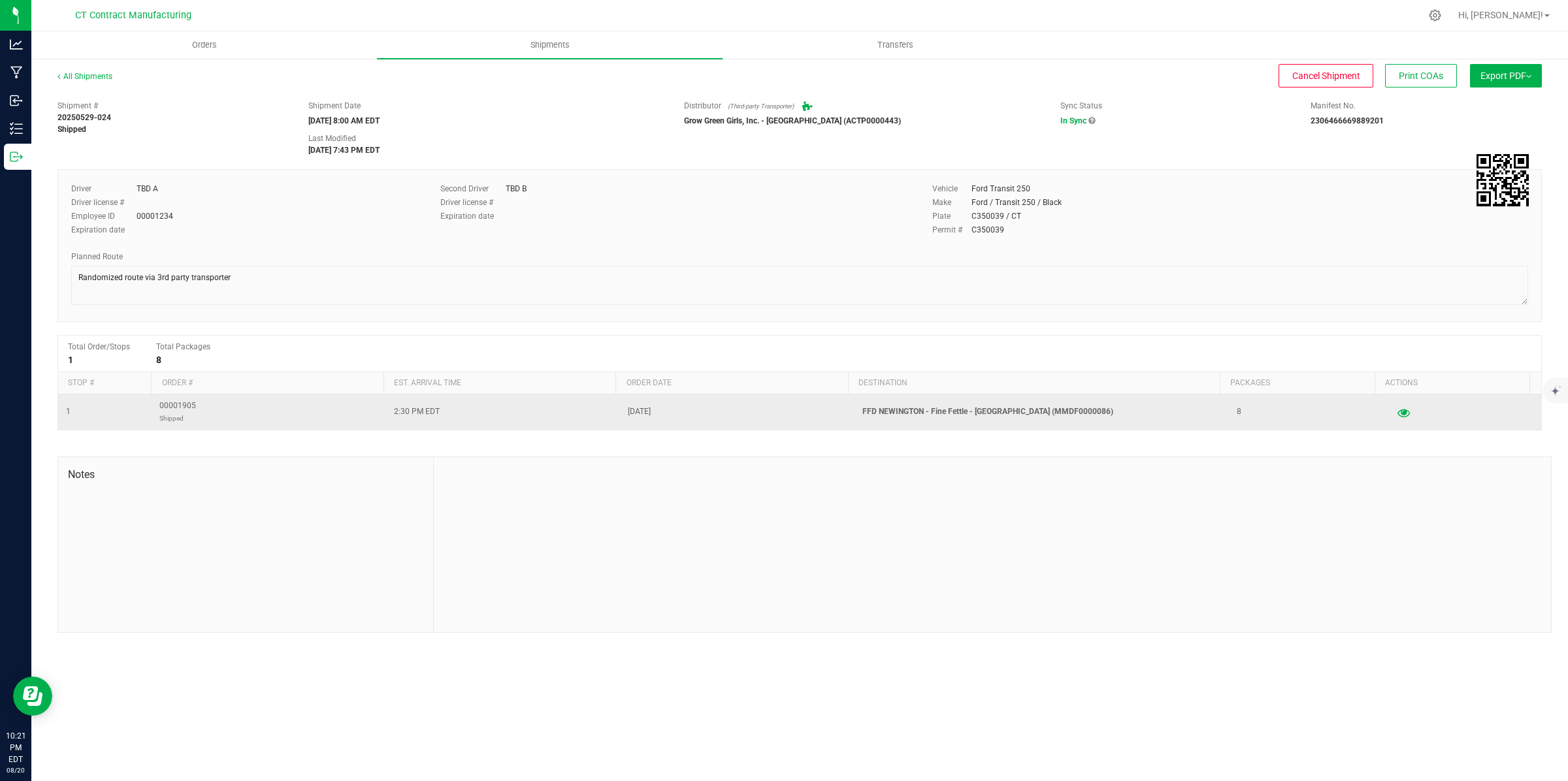
click at [1398, 414] on icon "button" at bounding box center [1403, 412] width 12 height 10
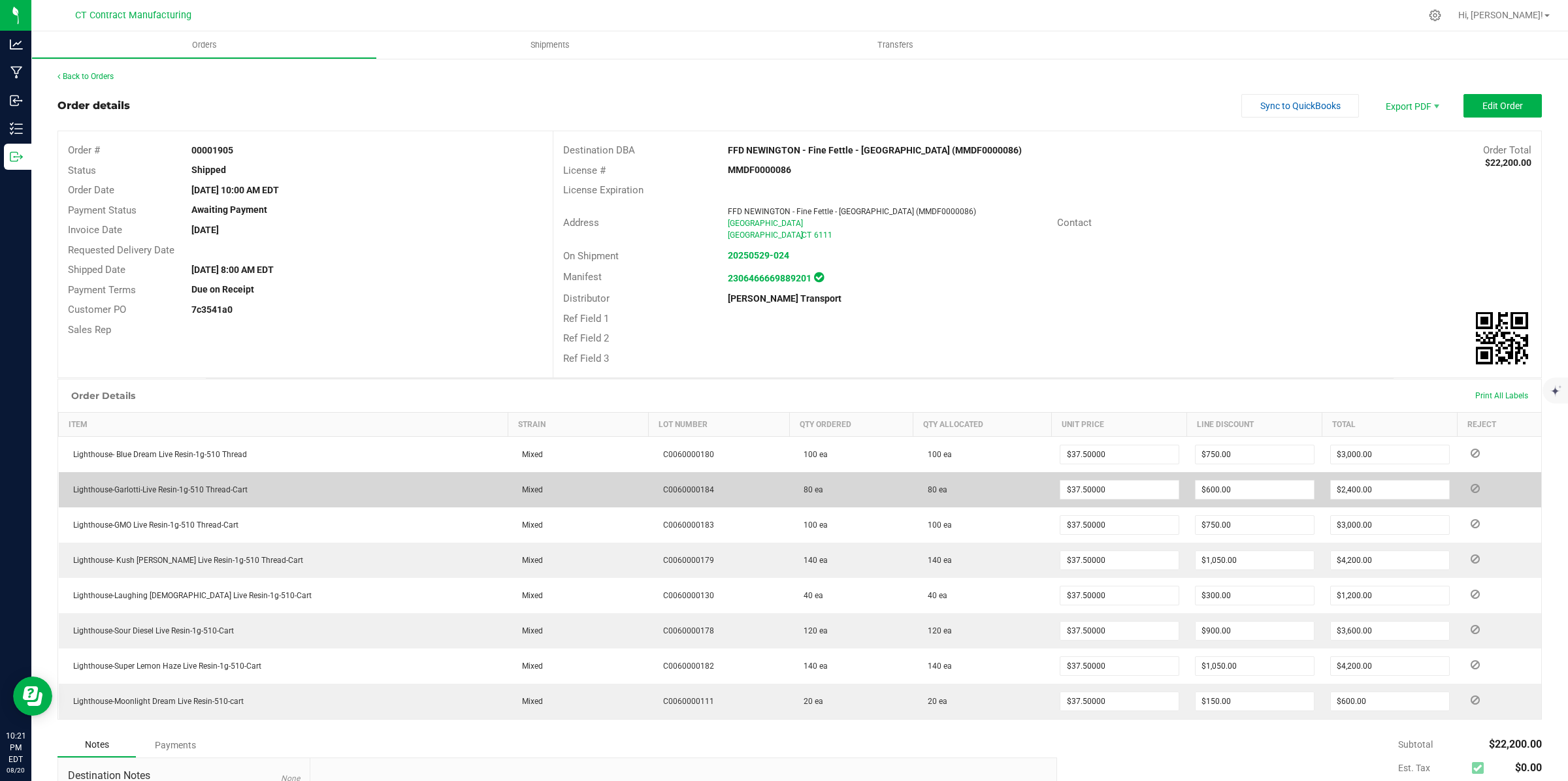
drag, startPoint x: 69, startPoint y: 488, endPoint x: 257, endPoint y: 494, distance: 188.1
click at [257, 494] on td "Lighthouse-Garlotti-Live Resin-1g-510 Thread-Cart" at bounding box center [284, 489] width 449 height 35
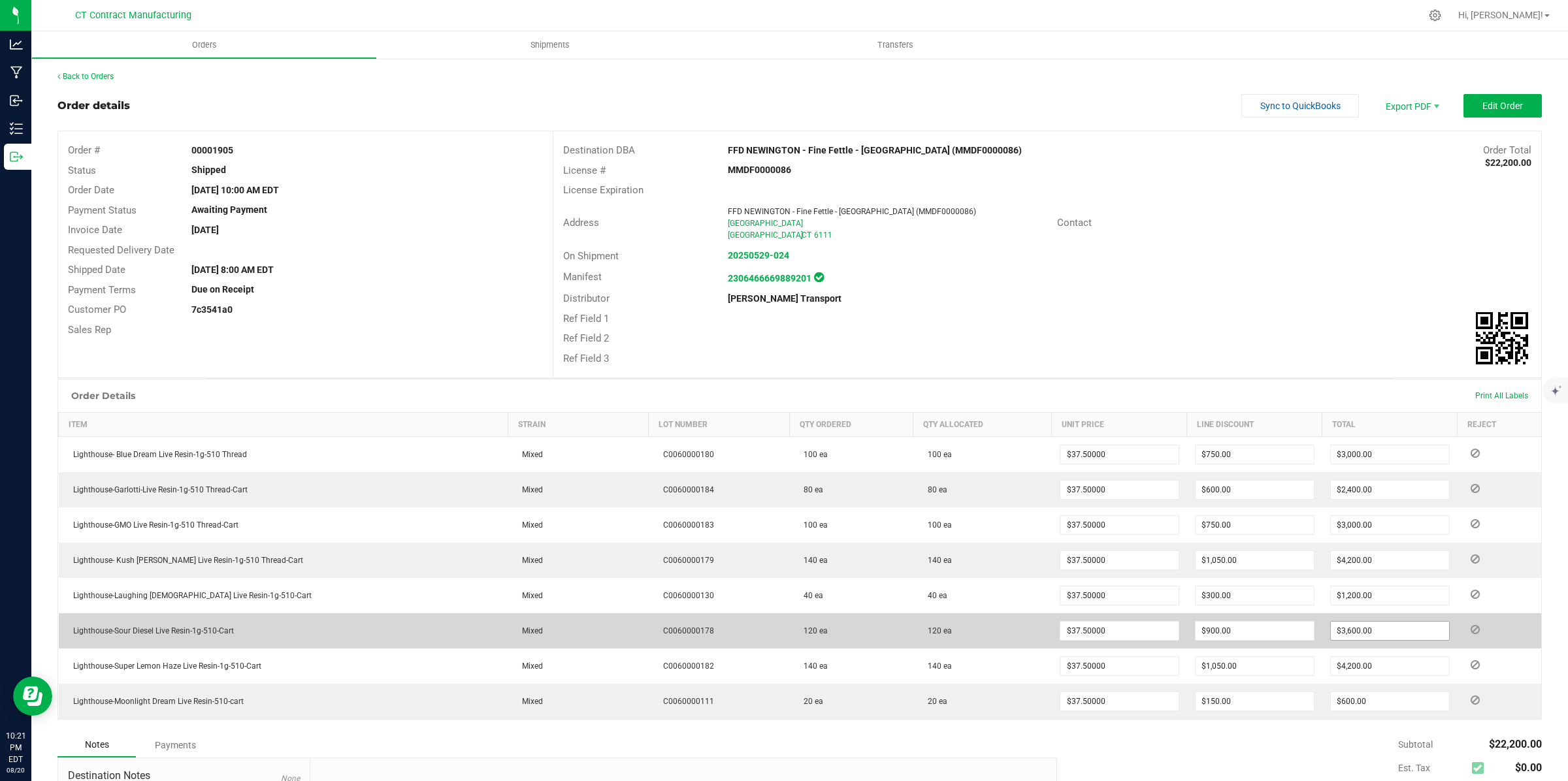
copy span "Lighthouse-Garlotti-Live Resin-1g-510 Thread-Cart"
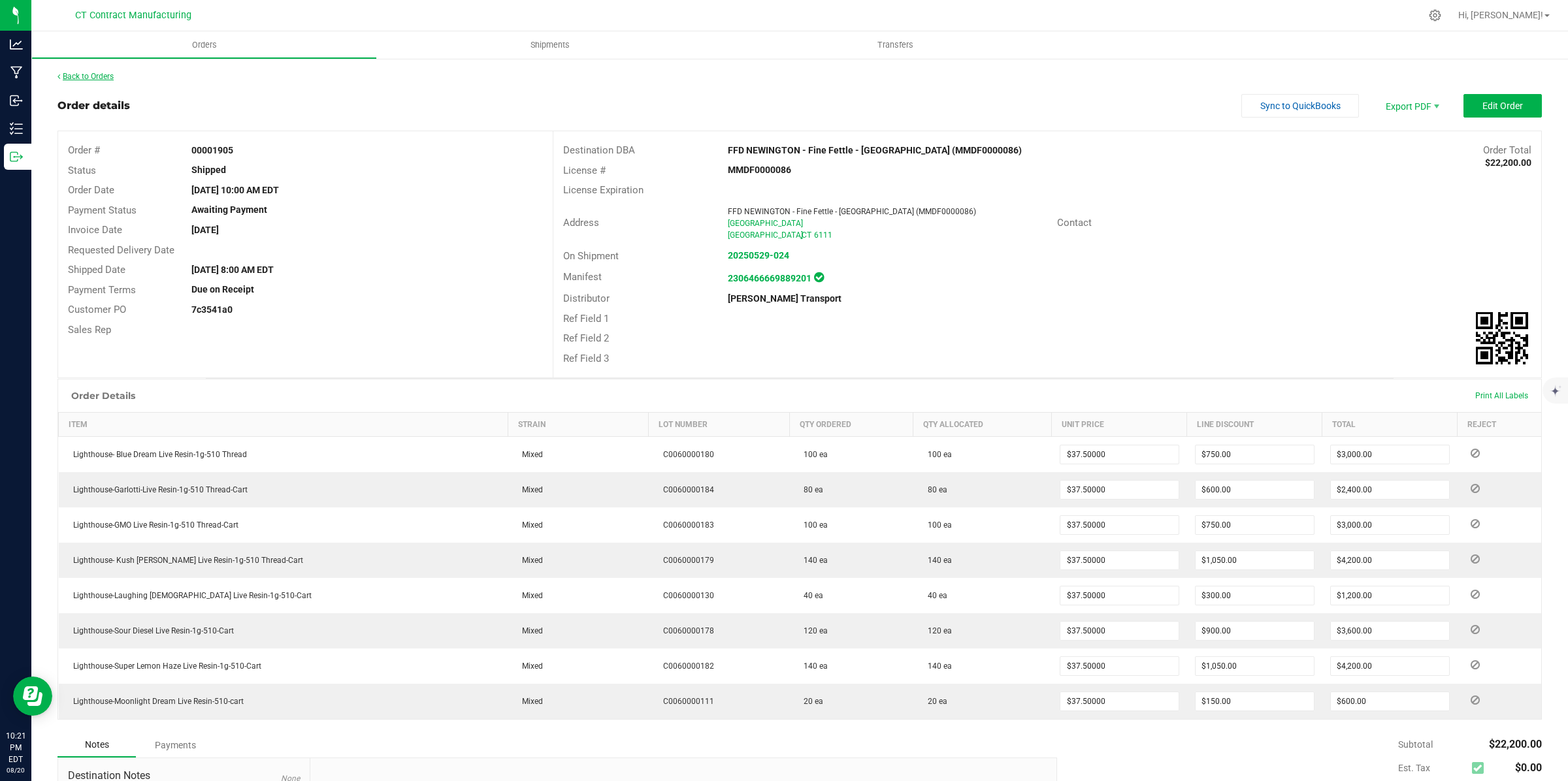
click at [97, 73] on link "Back to Orders" at bounding box center [85, 77] width 56 height 10
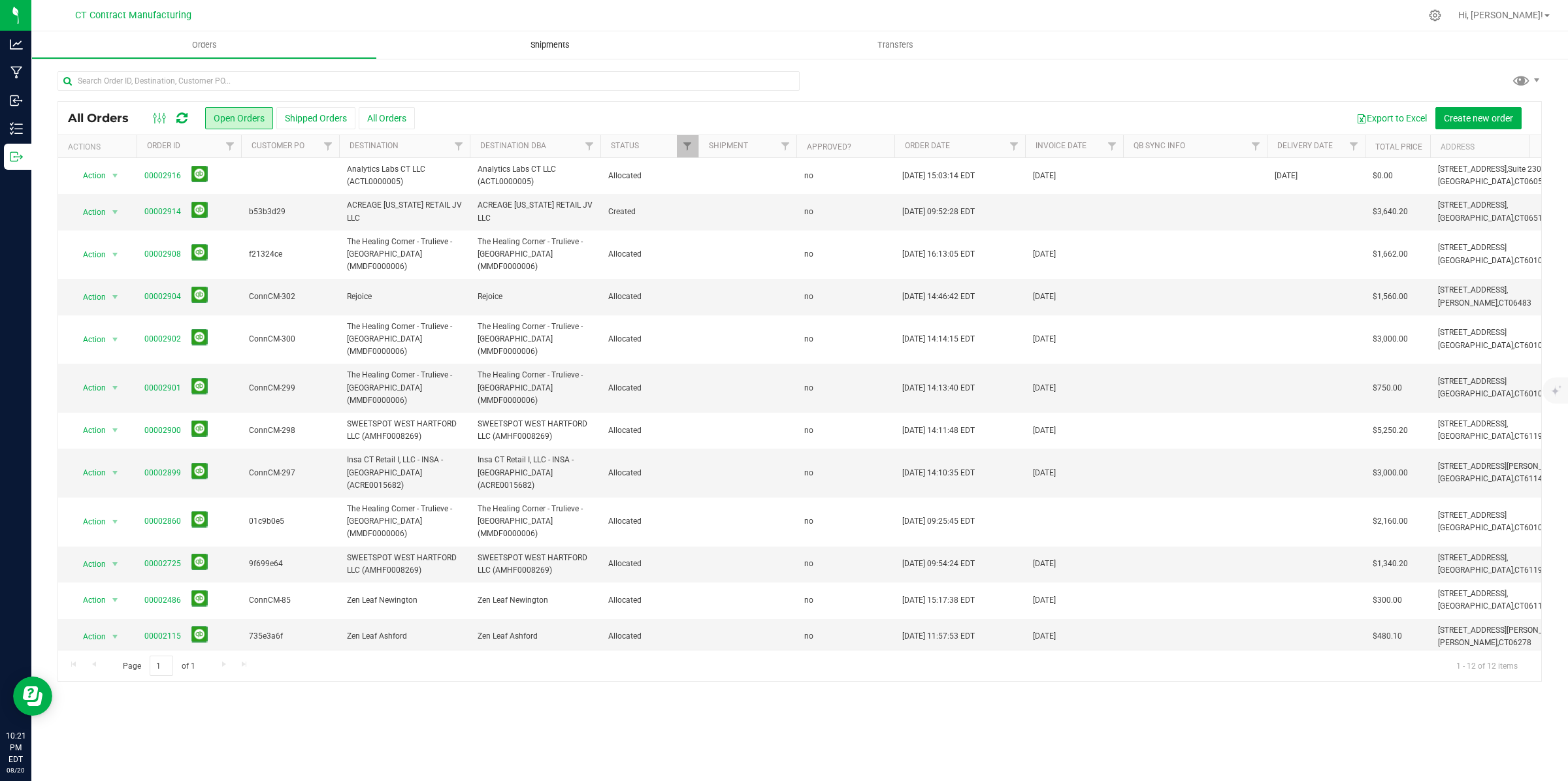
click at [543, 41] on span "Shipments" at bounding box center [550, 45] width 74 height 11
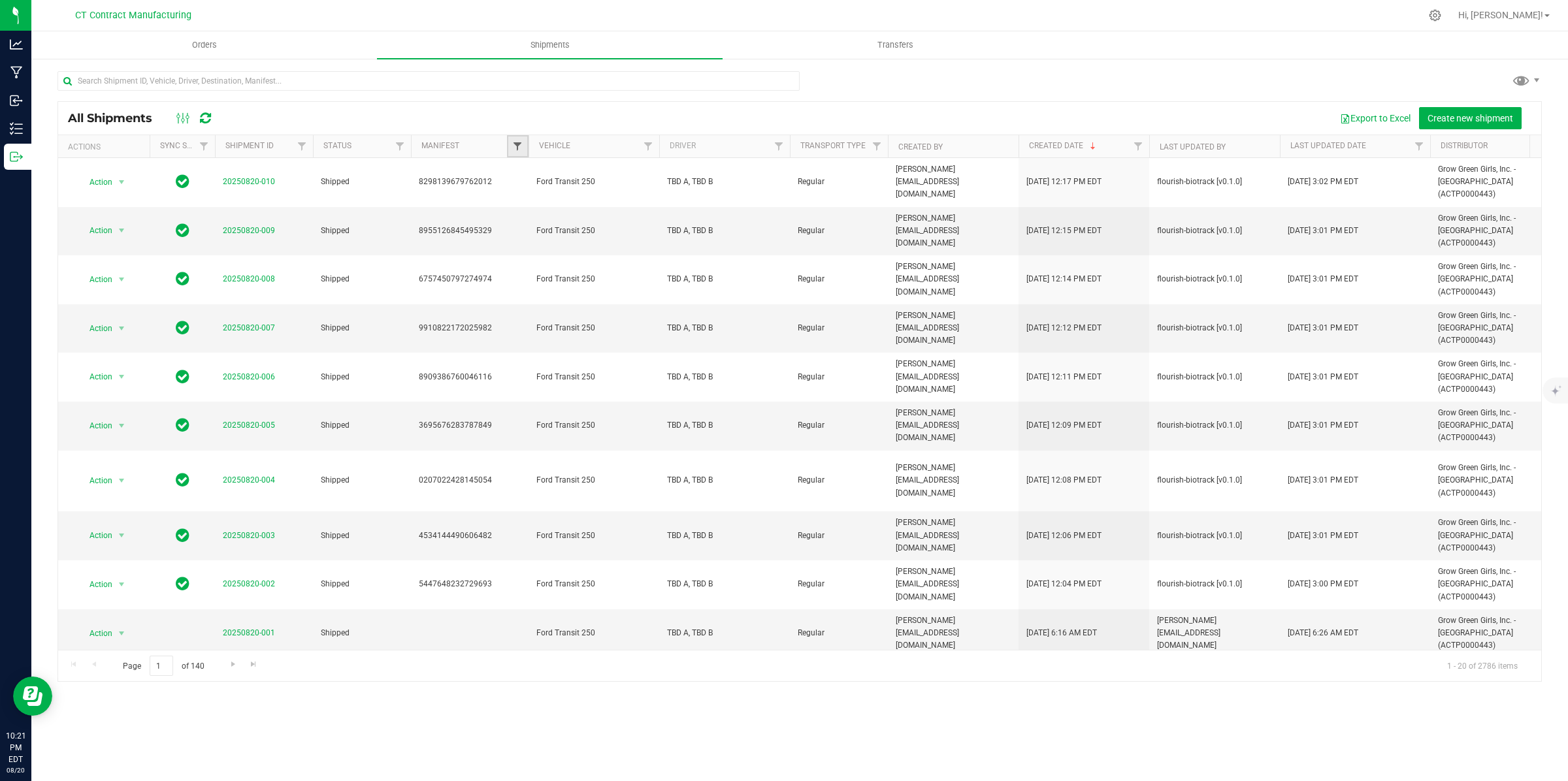
click at [520, 146] on span "Filter" at bounding box center [517, 146] width 10 height 10
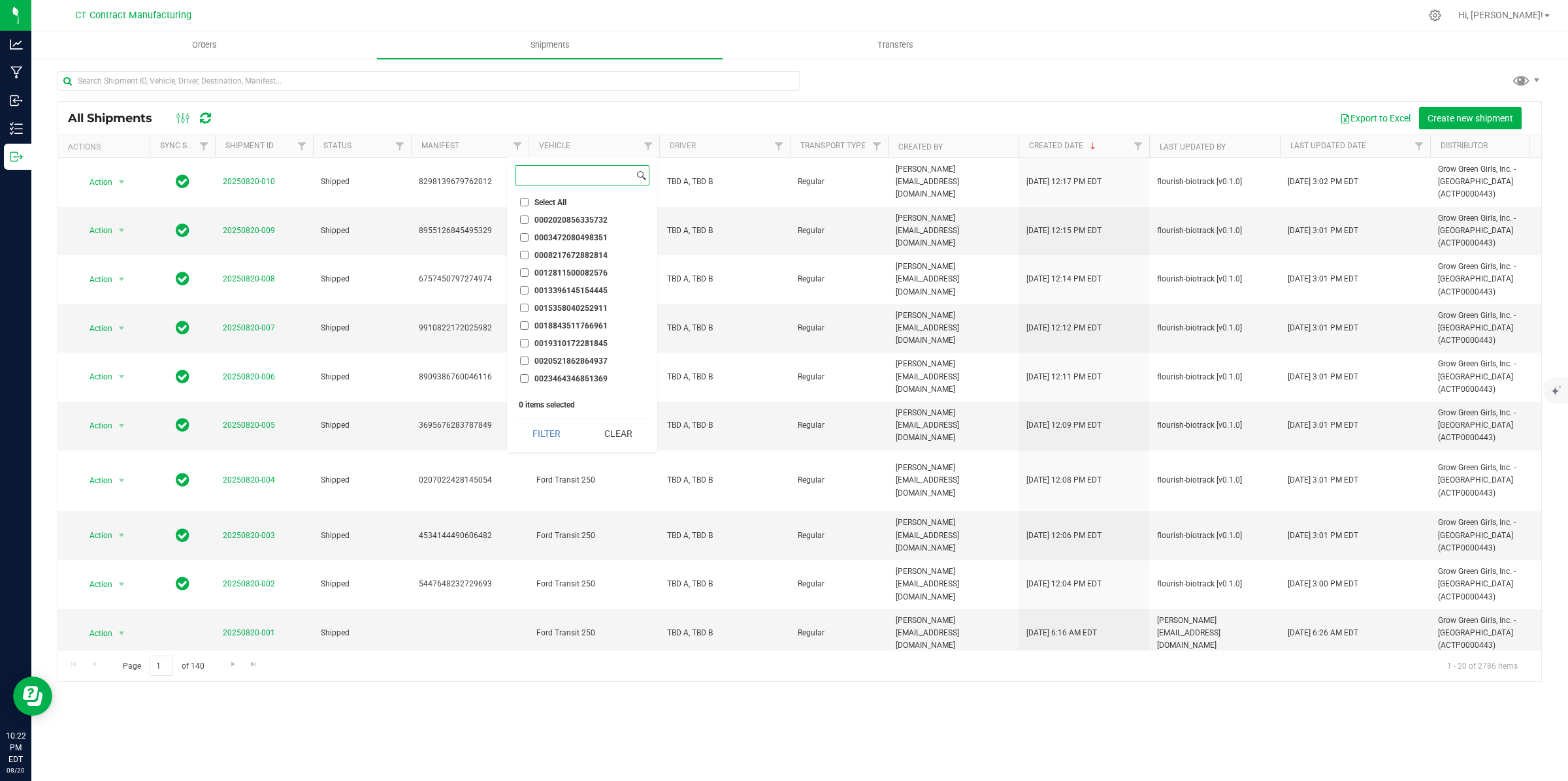
click at [566, 181] on input at bounding box center [575, 175] width 118 height 19
type input "7237483199"
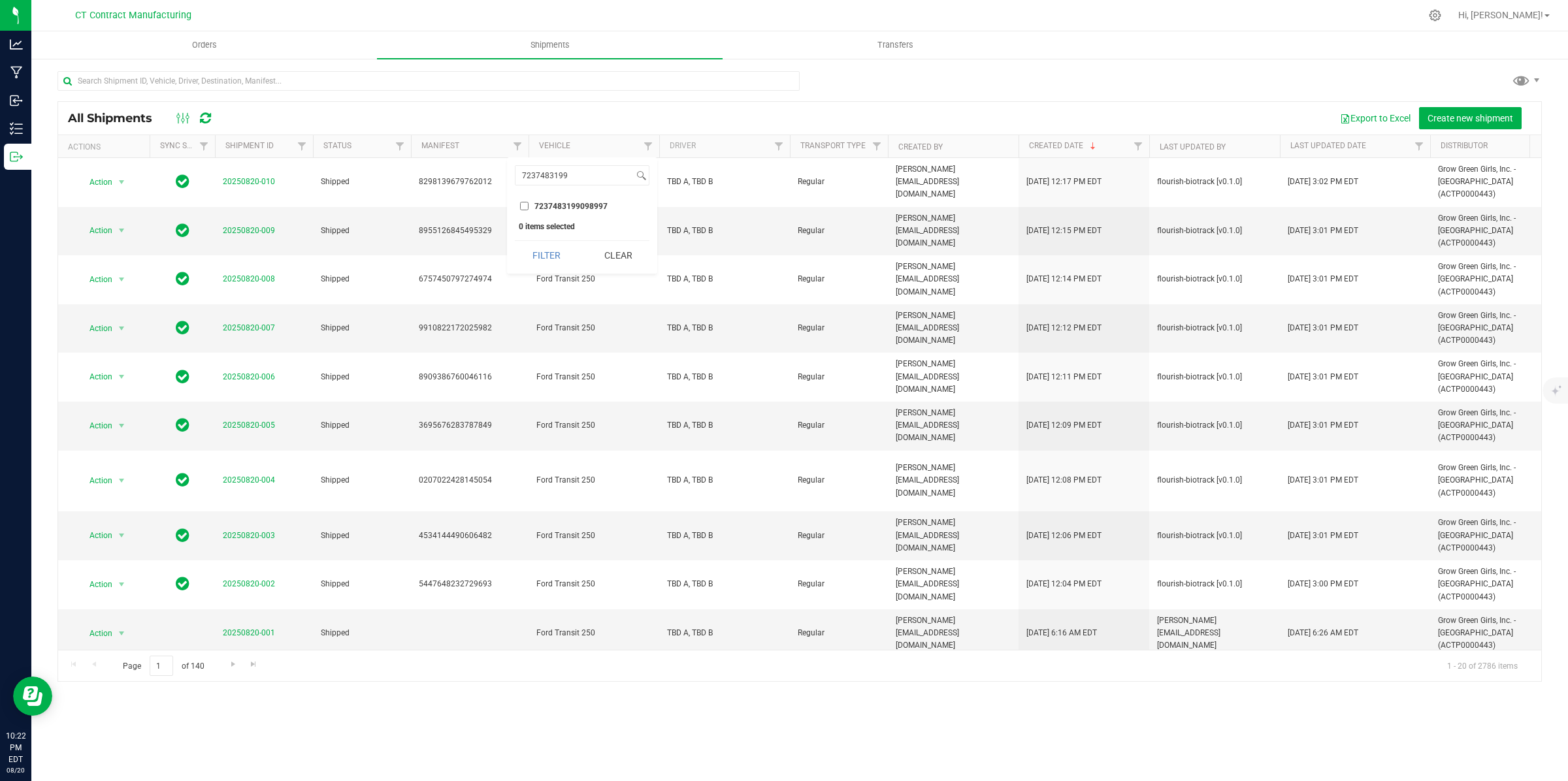
click at [530, 204] on label "7237483199098997" at bounding box center [564, 205] width 88 height 9
click at [528, 204] on input "7237483199098997" at bounding box center [524, 205] width 9 height 9
checkbox input "true"
click at [550, 259] on button "Filter" at bounding box center [546, 255] width 63 height 29
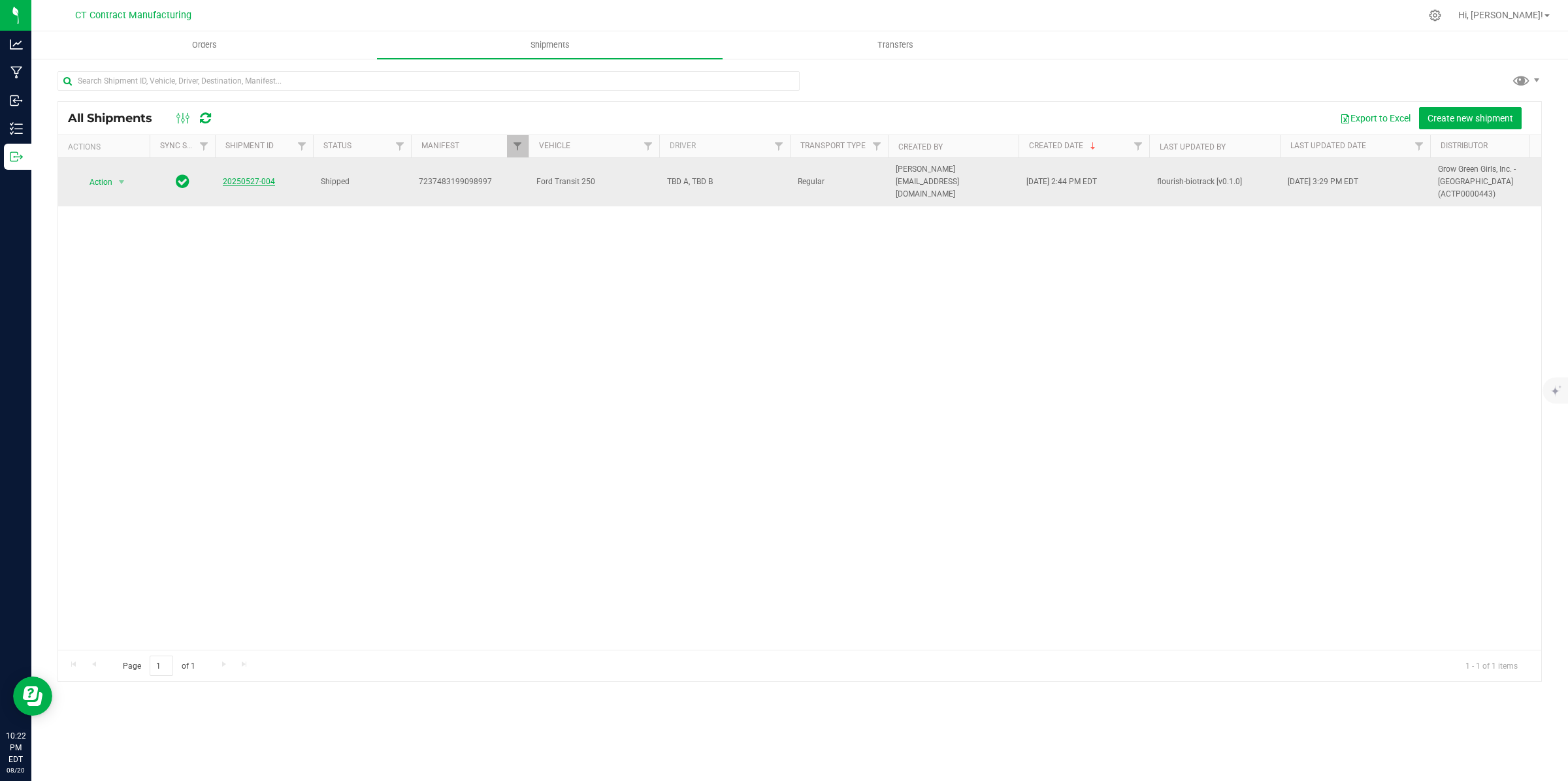
click at [236, 177] on link "20250527-004" at bounding box center [248, 182] width 52 height 10
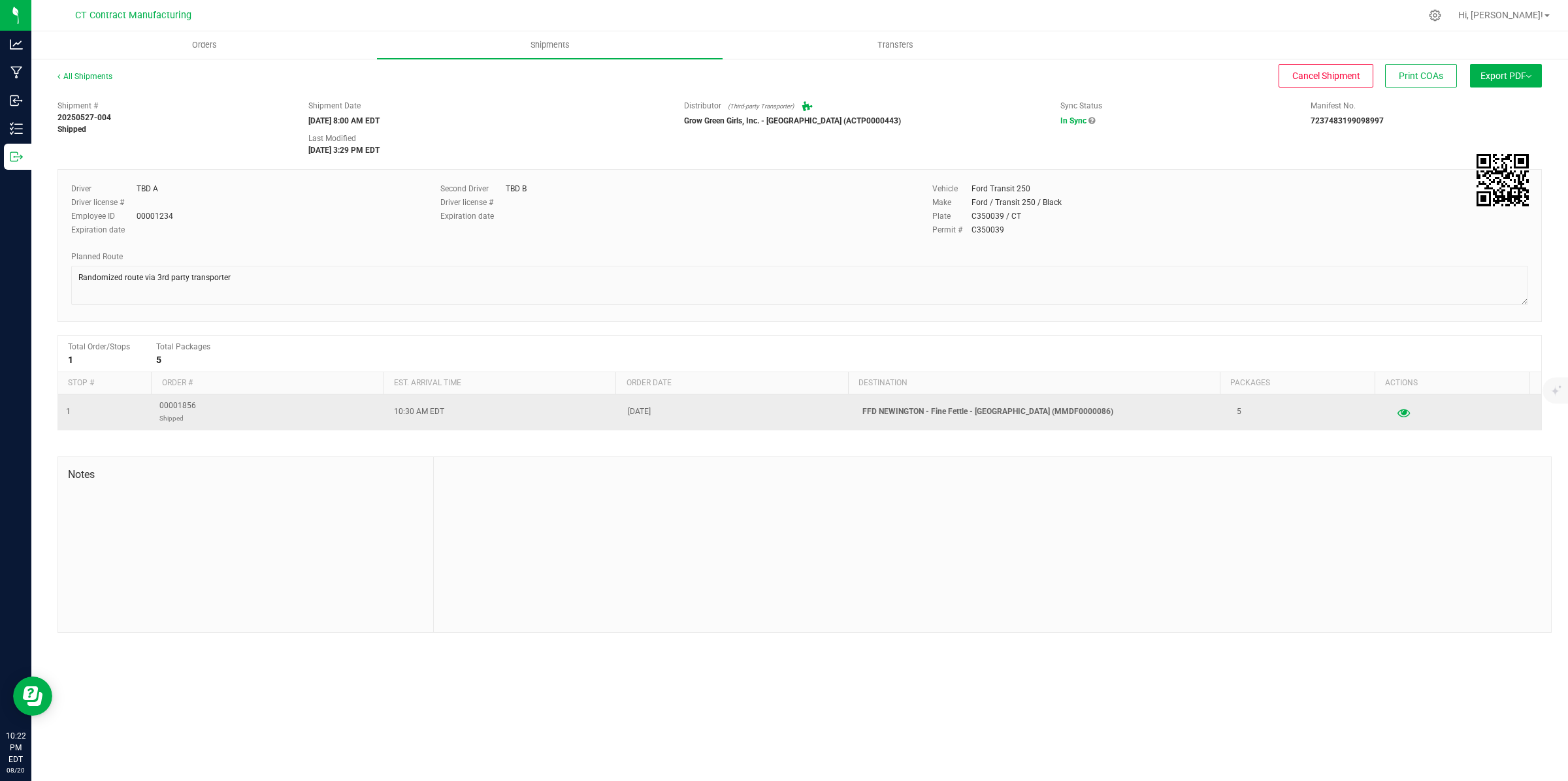
click at [1398, 412] on icon "button" at bounding box center [1403, 412] width 12 height 10
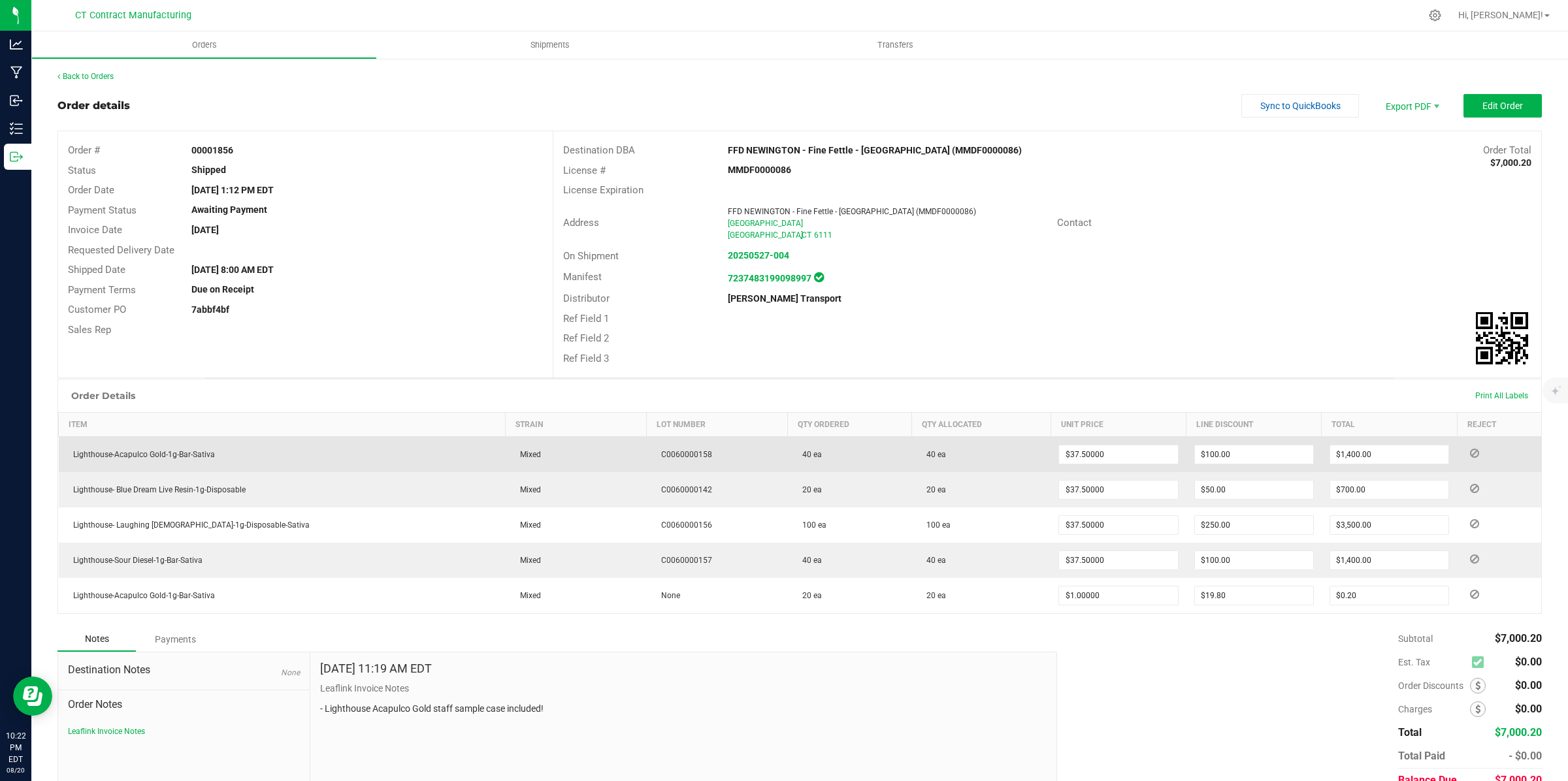
drag, startPoint x: 221, startPoint y: 455, endPoint x: 62, endPoint y: 445, distance: 159.3
click at [62, 445] on td "Lighthouse-Acapulco Gold-1g-Bar-Sativa" at bounding box center [283, 455] width 447 height 36
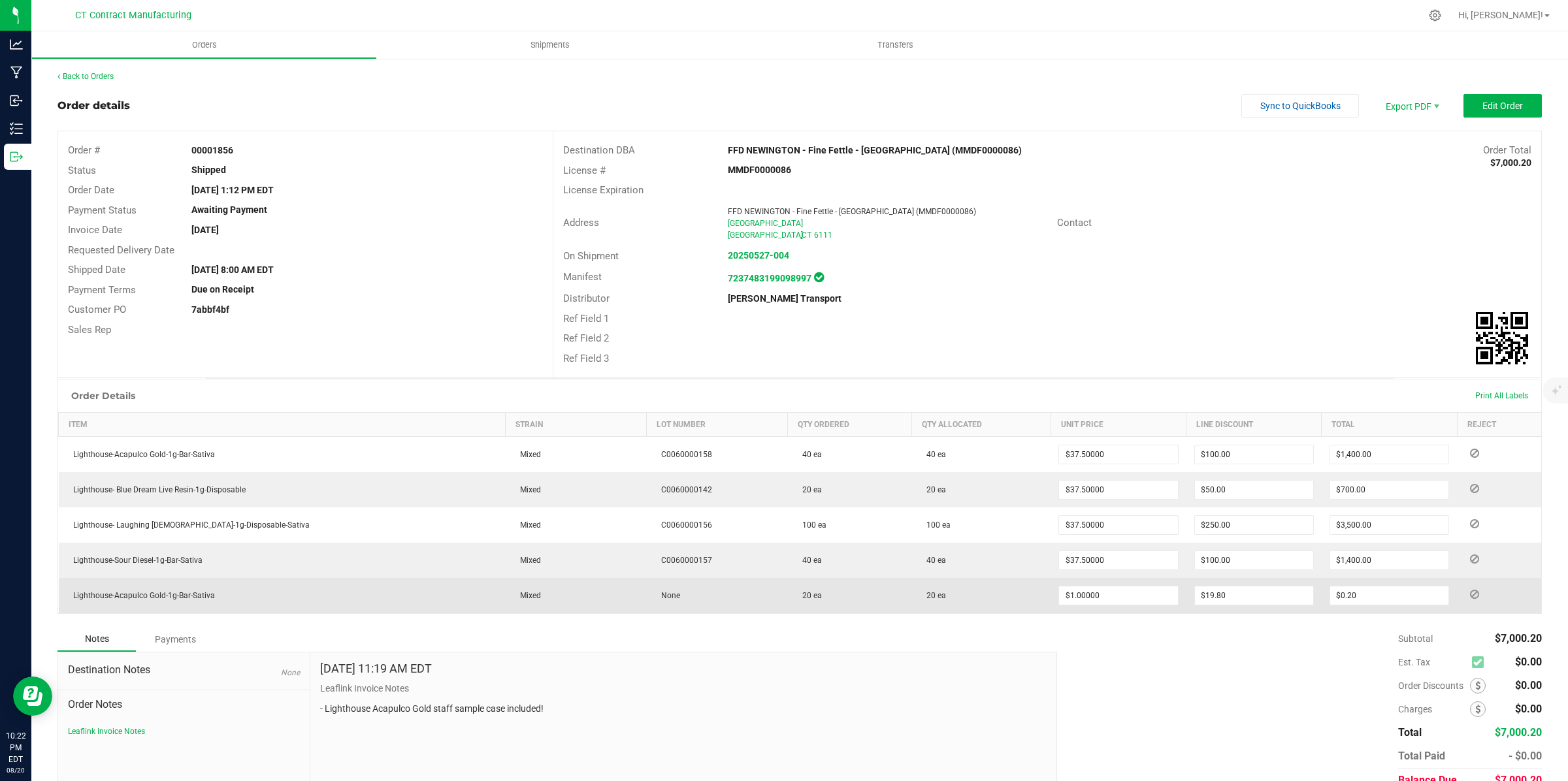
copy span "Lighthouse-Acapulco Gold-1g-Bar-Sativa"
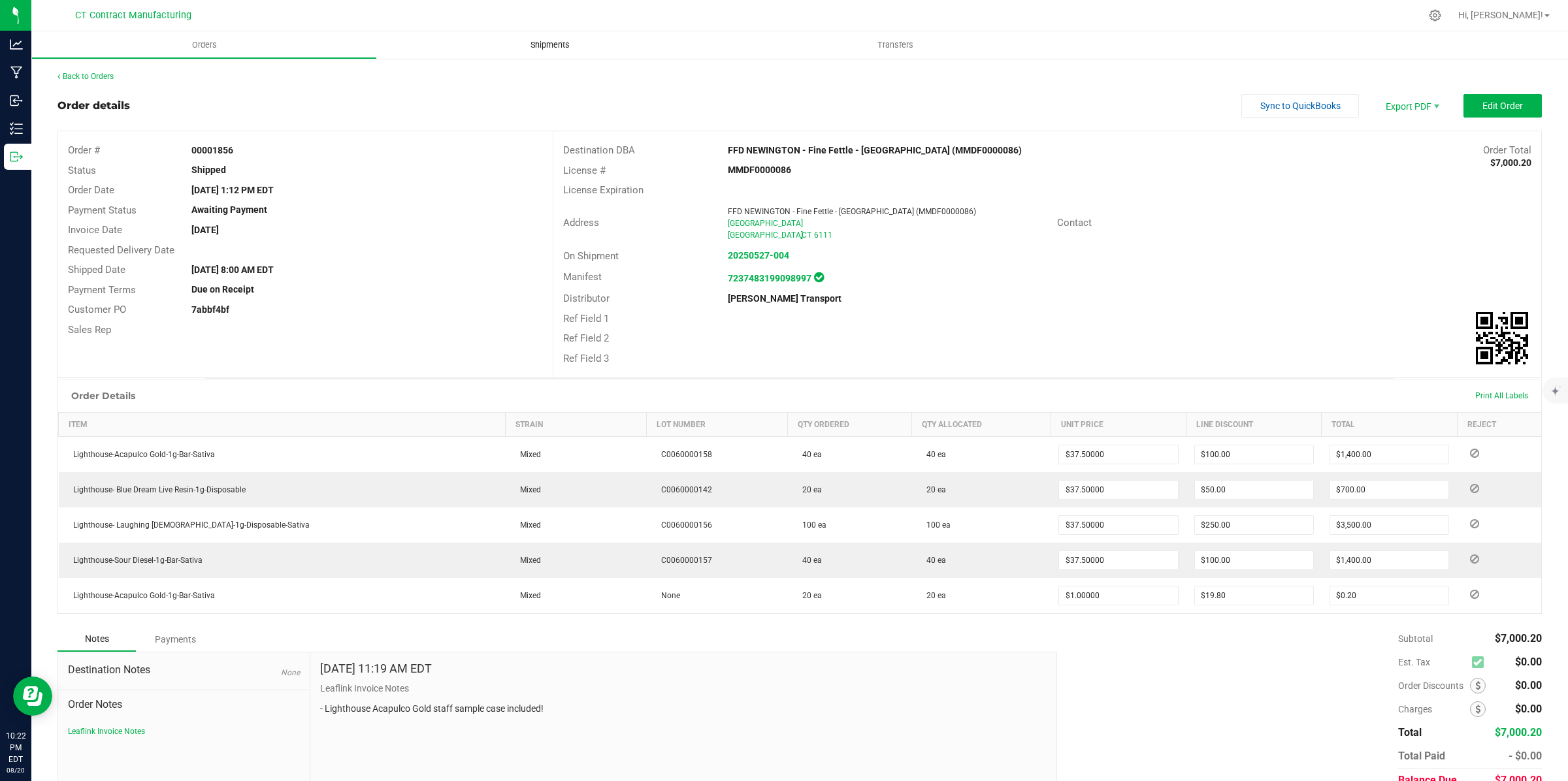
click at [557, 48] on span "Shipments" at bounding box center [550, 45] width 74 height 11
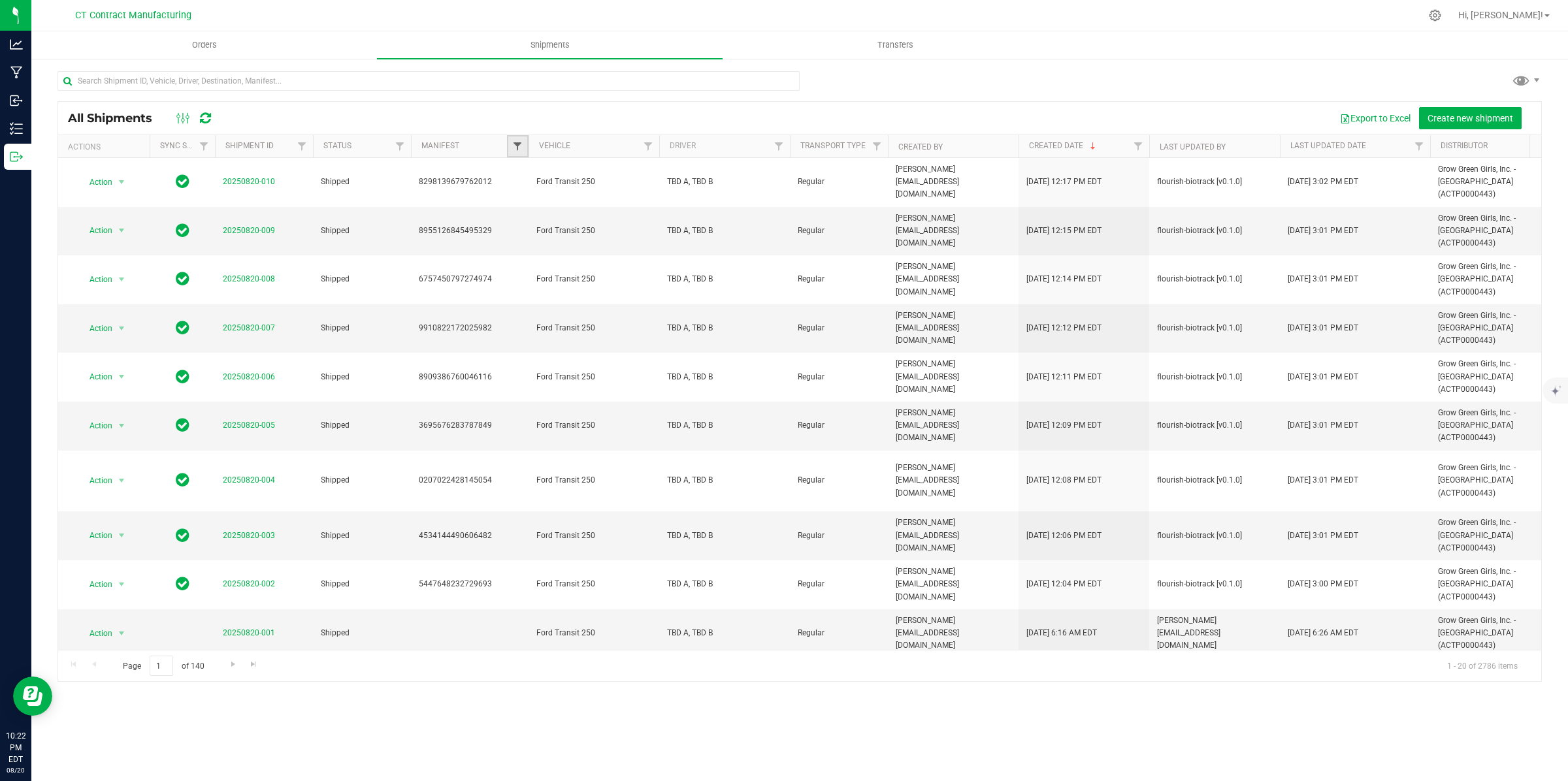
click at [520, 148] on span "Filter" at bounding box center [517, 146] width 10 height 10
type input "02065555"
click at [522, 205] on input "0206555596131199" at bounding box center [524, 205] width 9 height 9
checkbox input "true"
click at [543, 256] on button "Filter" at bounding box center [546, 255] width 63 height 29
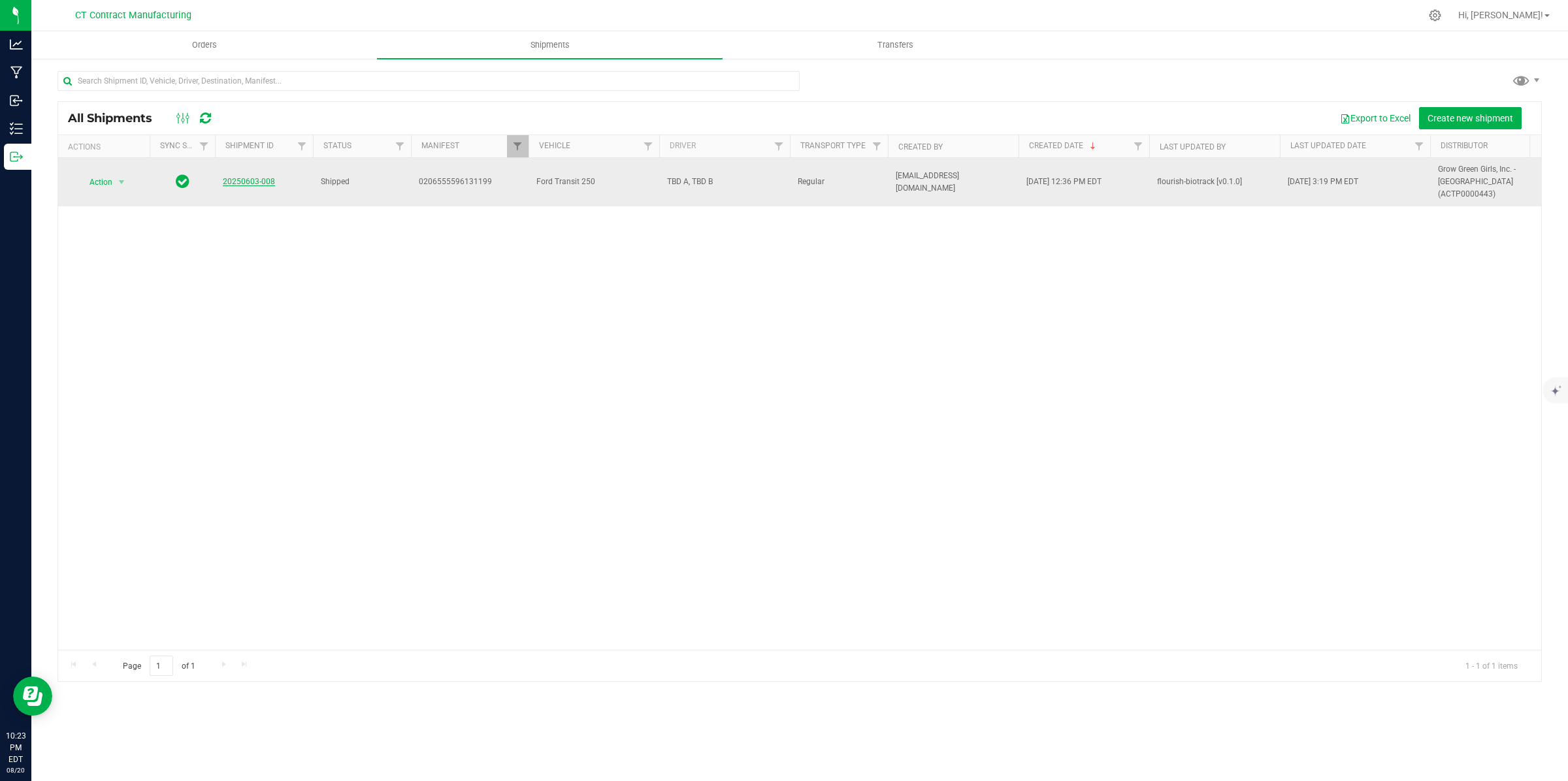
click at [246, 177] on link "20250603-008" at bounding box center [248, 182] width 52 height 10
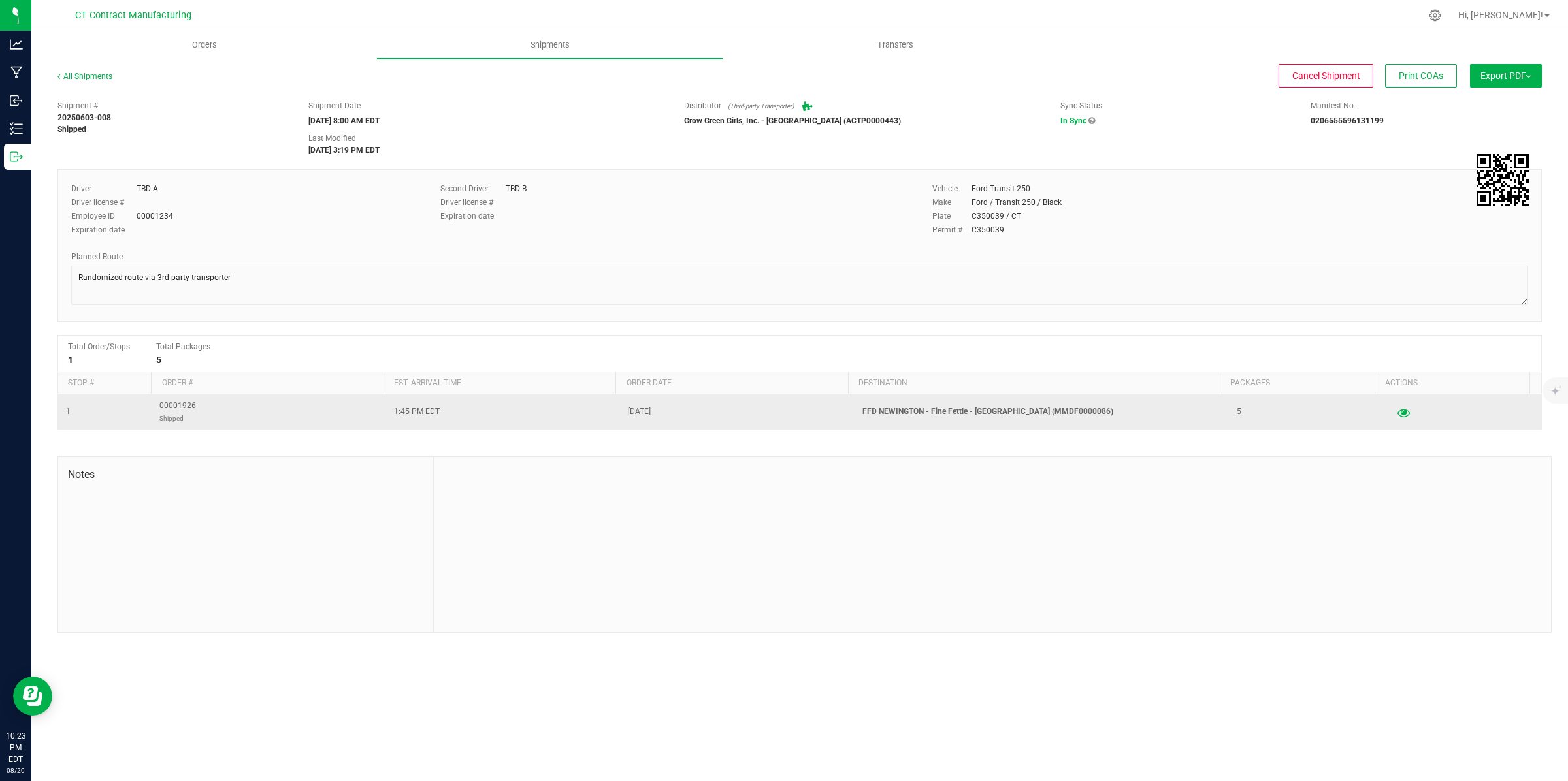
click at [1398, 413] on icon "button" at bounding box center [1403, 412] width 12 height 10
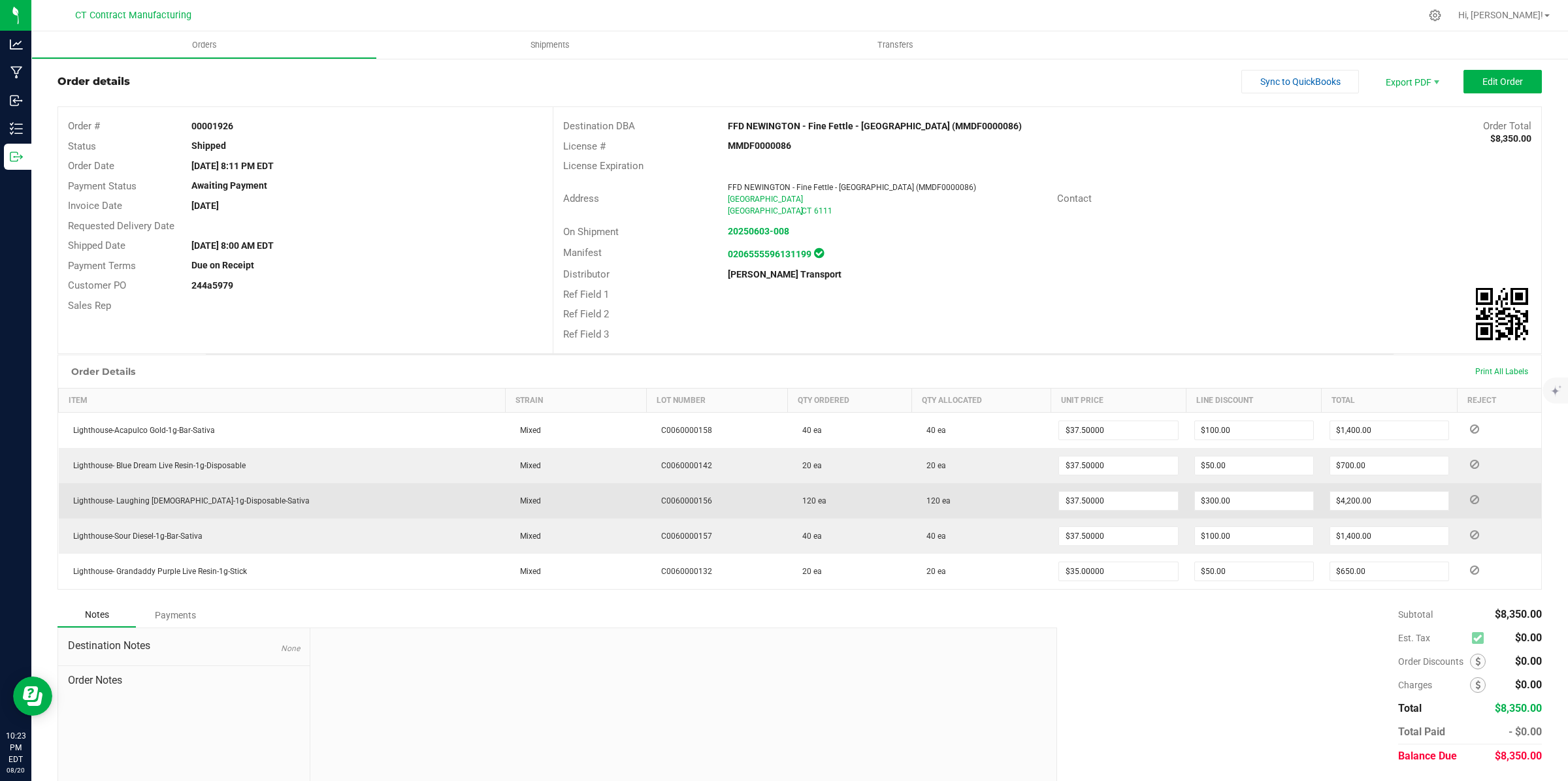
scroll to position [61, 0]
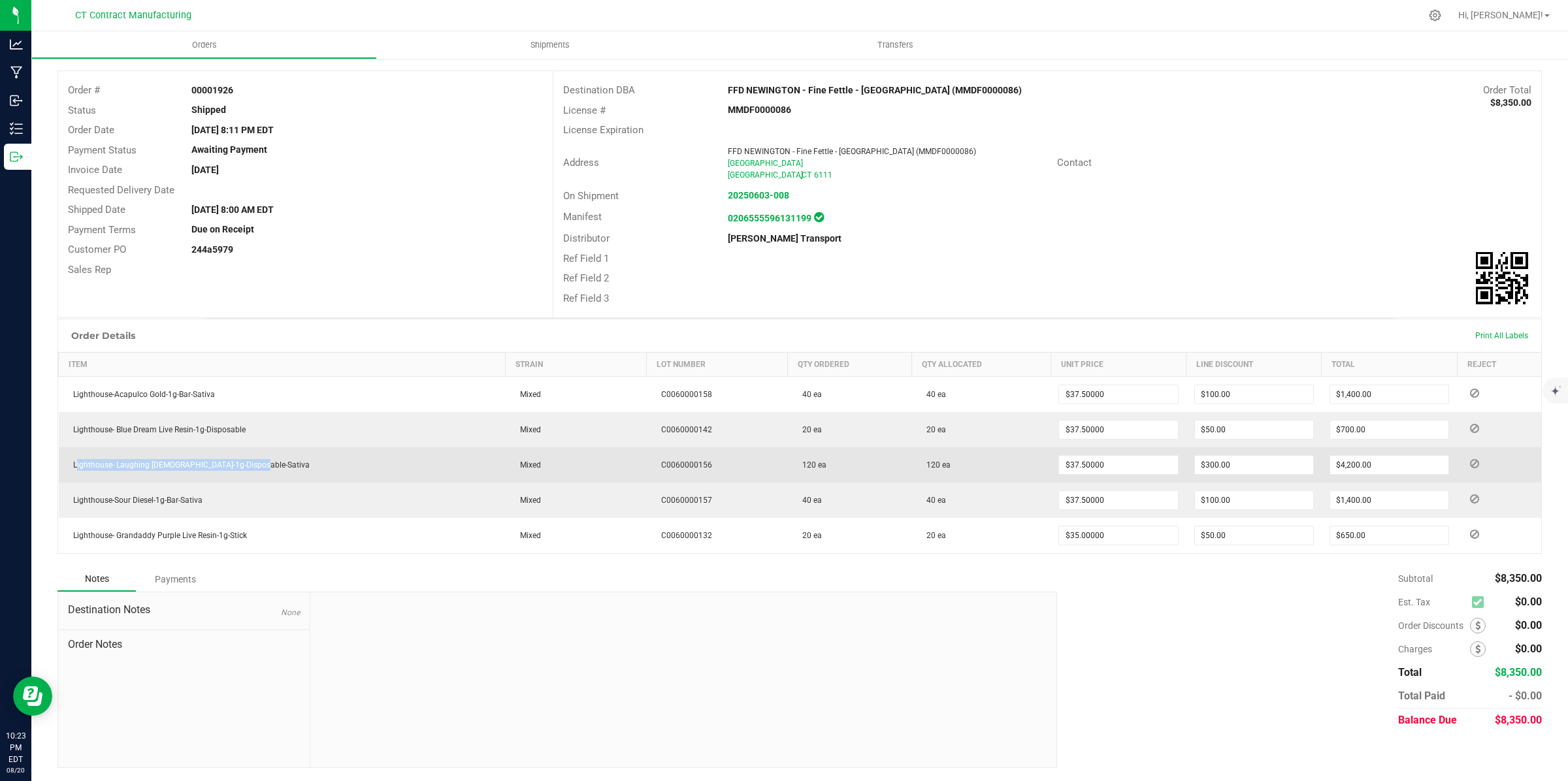
drag, startPoint x: 74, startPoint y: 461, endPoint x: 263, endPoint y: 468, distance: 189.1
click at [263, 468] on td "Lighthouse- Laughing [DEMOGRAPHIC_DATA]-1g-Disposable-Sativa" at bounding box center [283, 464] width 447 height 35
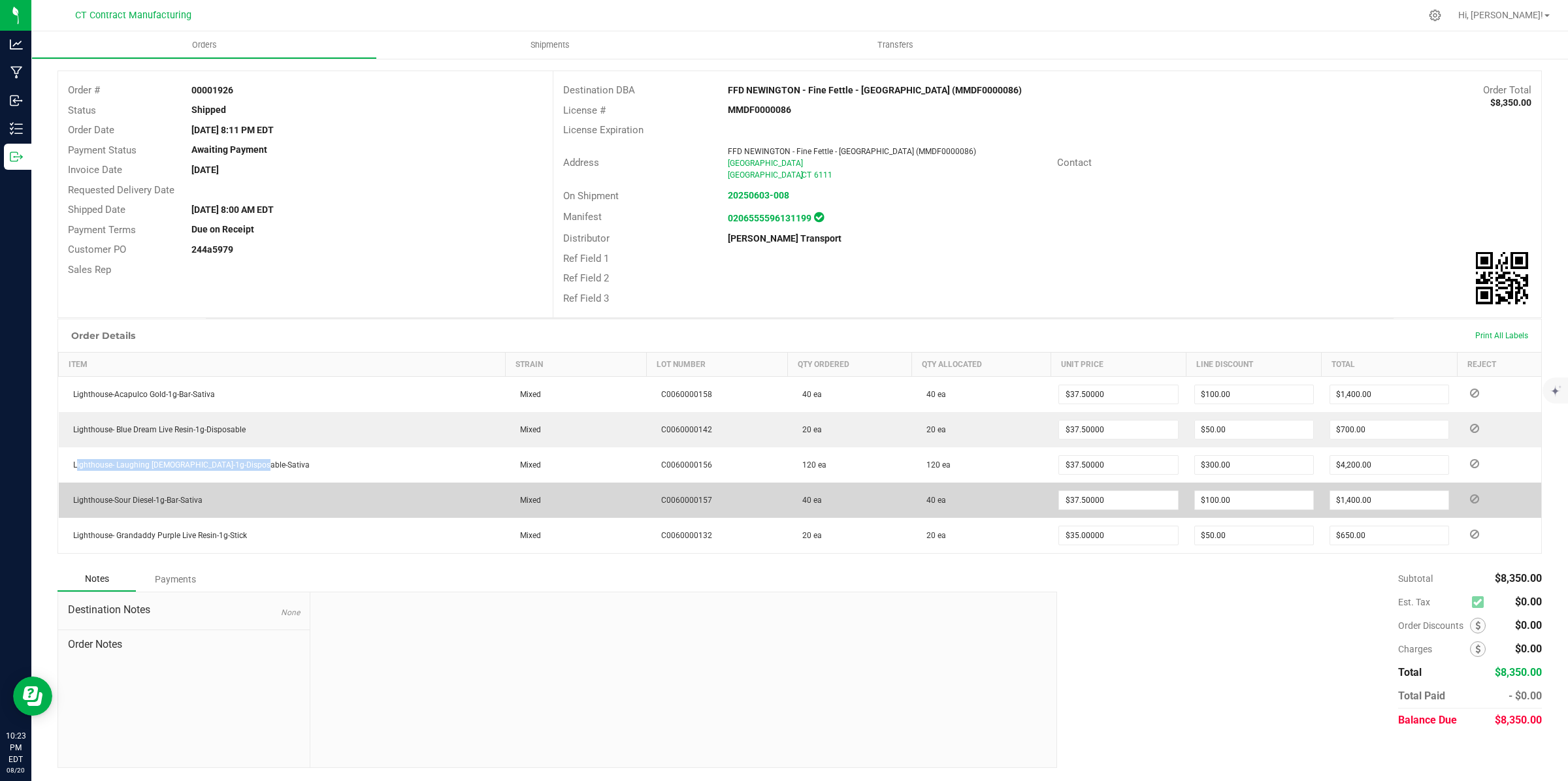
copy span "Lighthouse- Laughing [DEMOGRAPHIC_DATA]-1g-Disposable-Sativa"
